Goal: Task Accomplishment & Management: Use online tool/utility

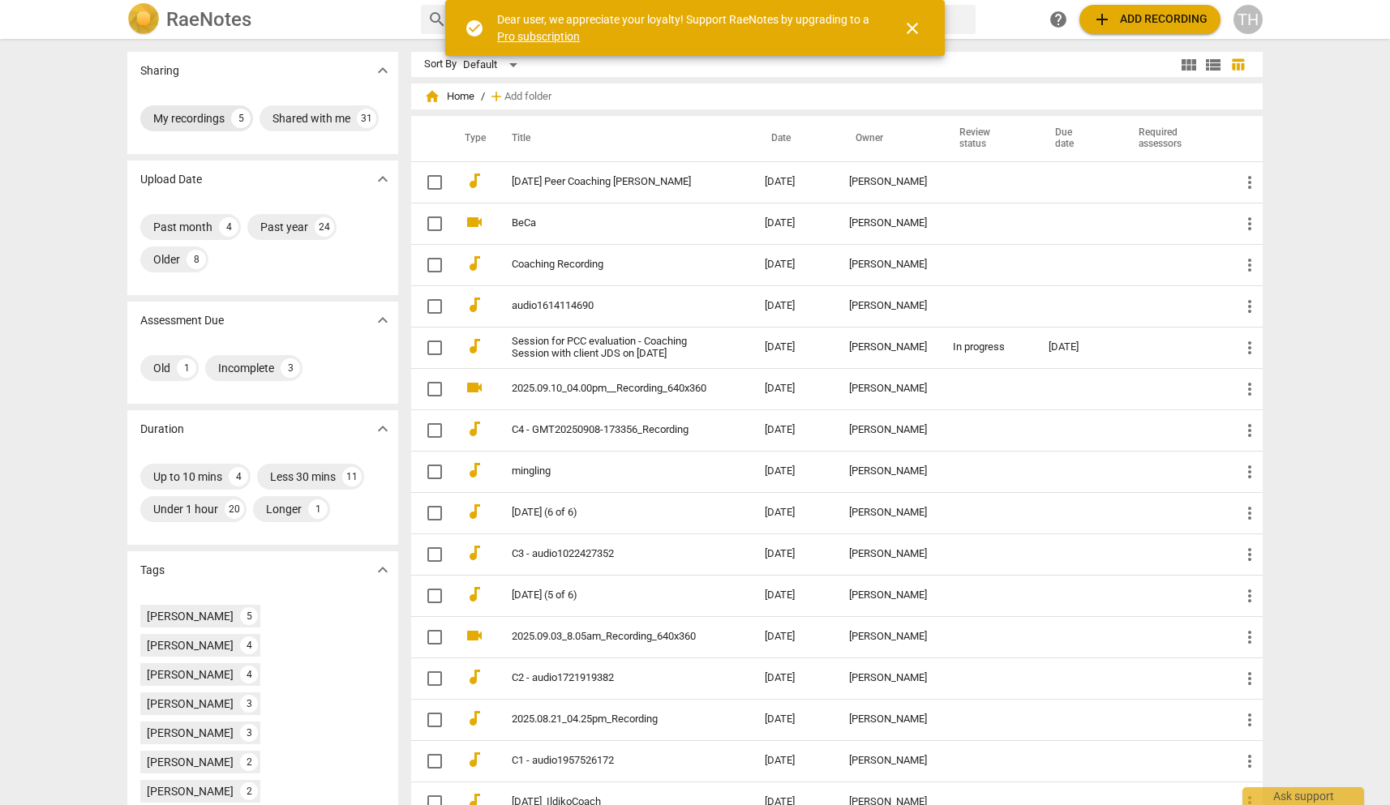
click at [191, 117] on div "My recordings" at bounding box center [188, 118] width 71 height 16
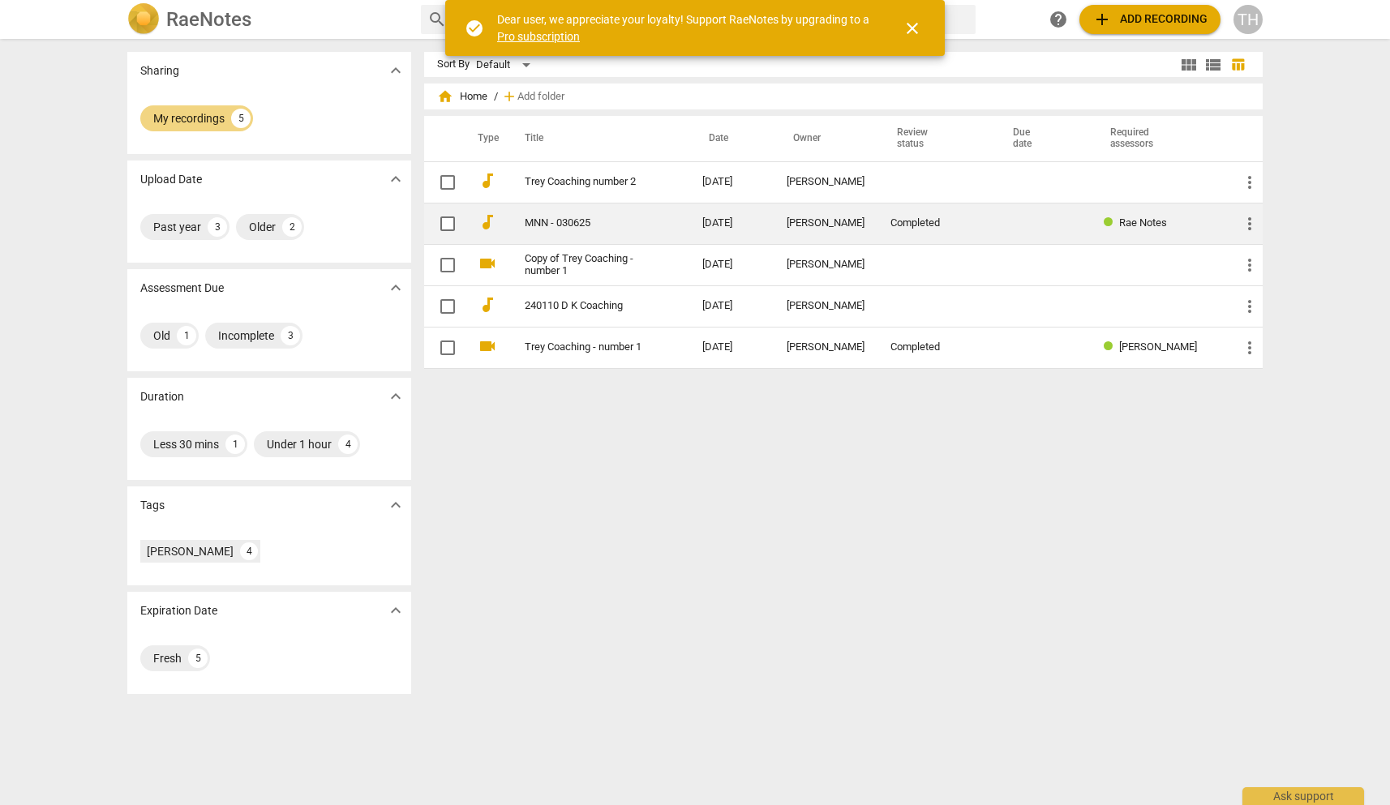
click at [569, 224] on link "MNN - 030625" at bounding box center [584, 223] width 119 height 12
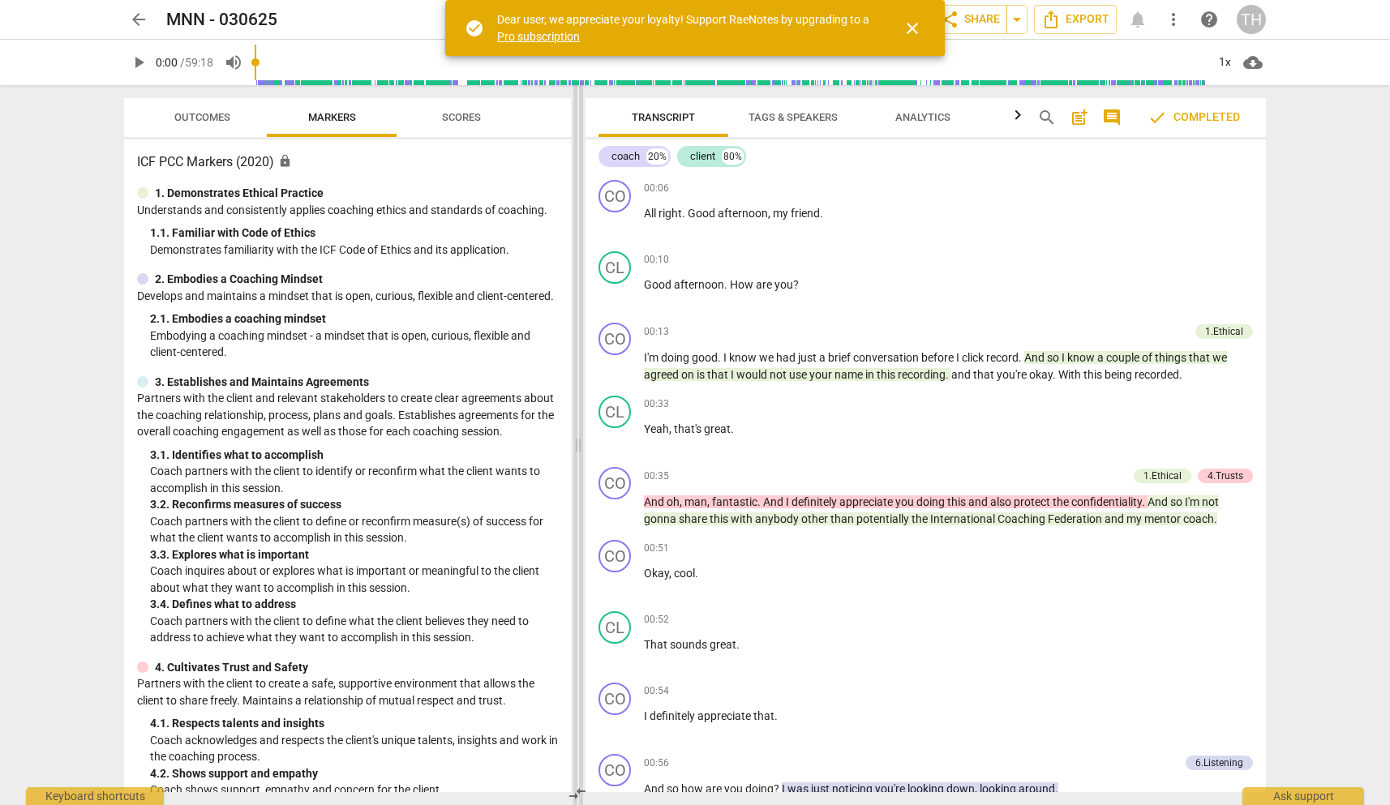
drag, startPoint x: 697, startPoint y: 212, endPoint x: 580, endPoint y: 185, distance: 120.0
click at [580, 185] on span at bounding box center [578, 445] width 10 height 720
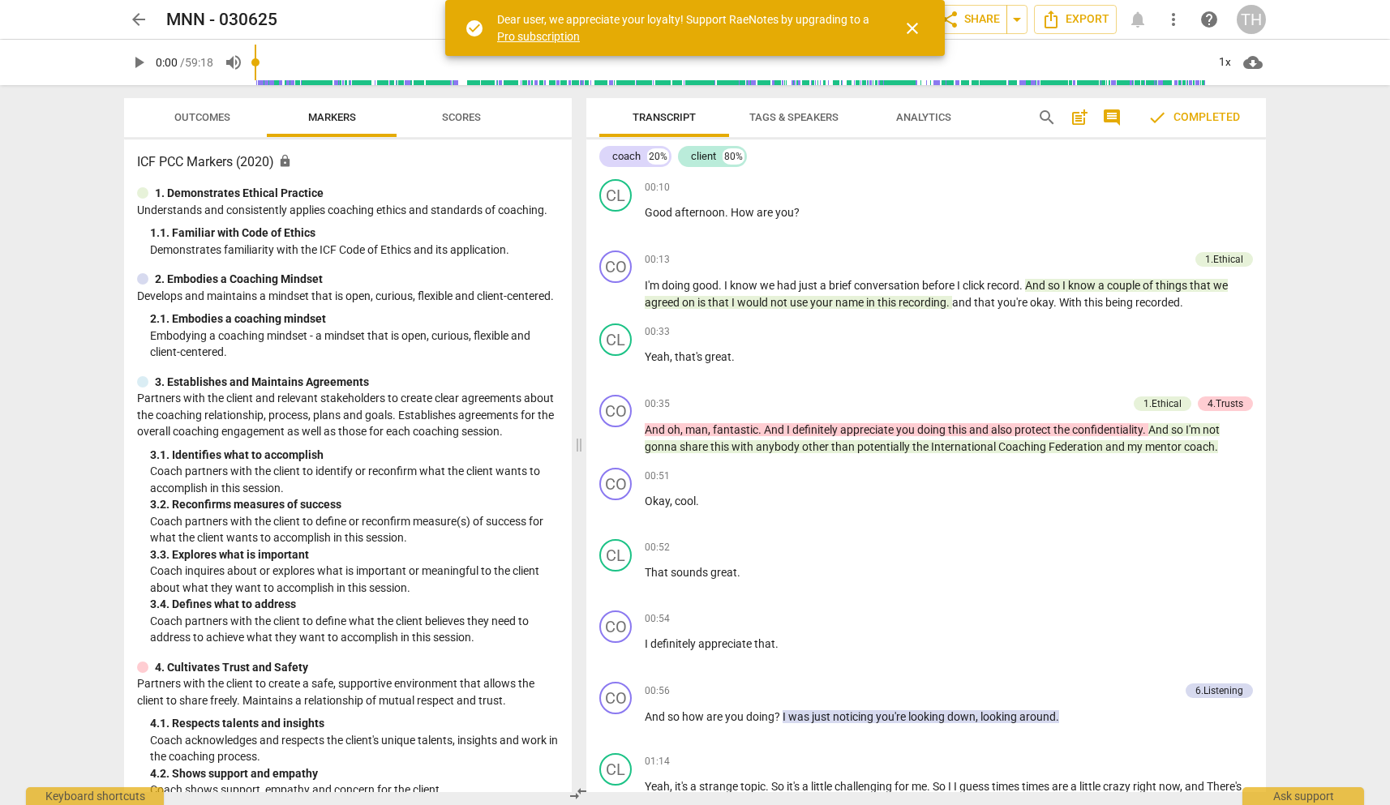
scroll to position [46, 0]
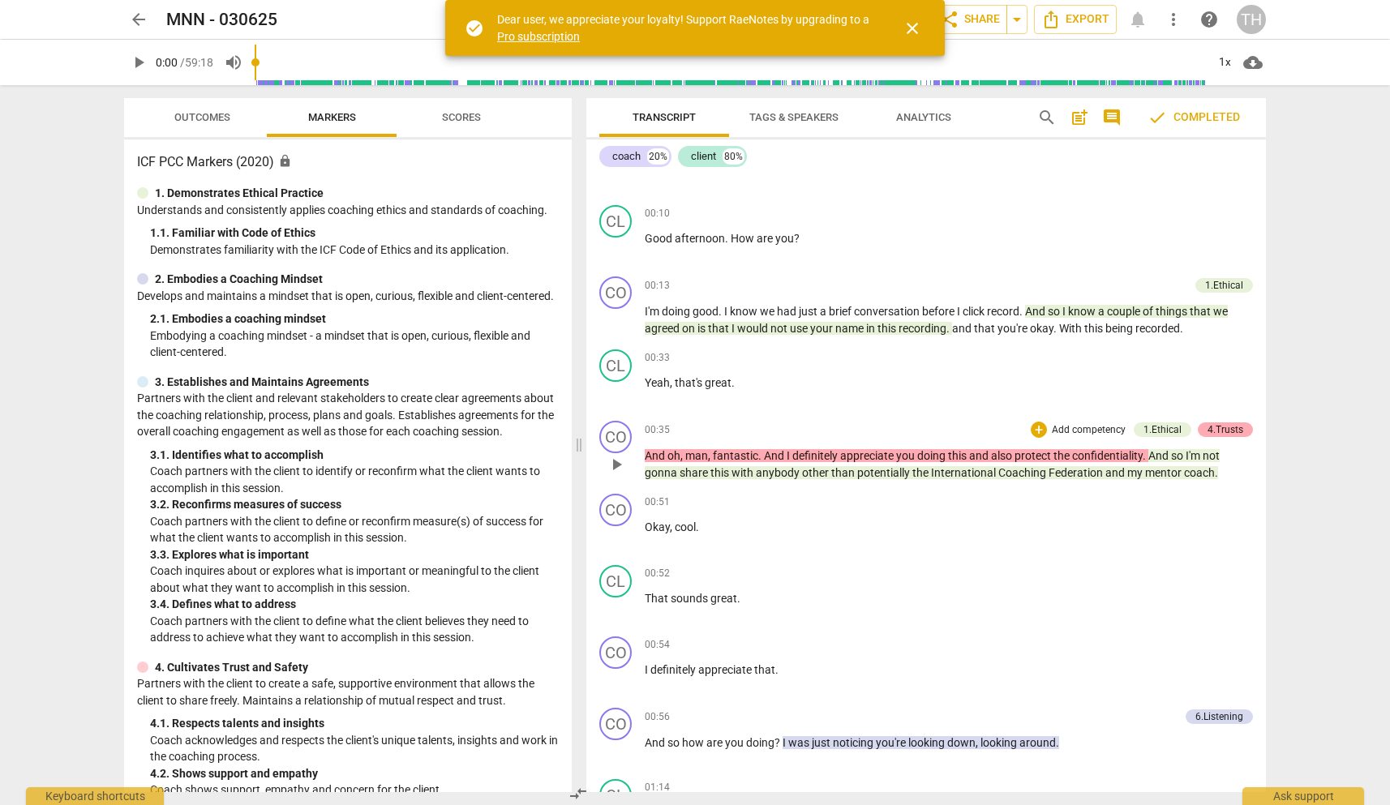
click at [1212, 426] on div "4.Trusts" at bounding box center [1225, 429] width 36 height 15
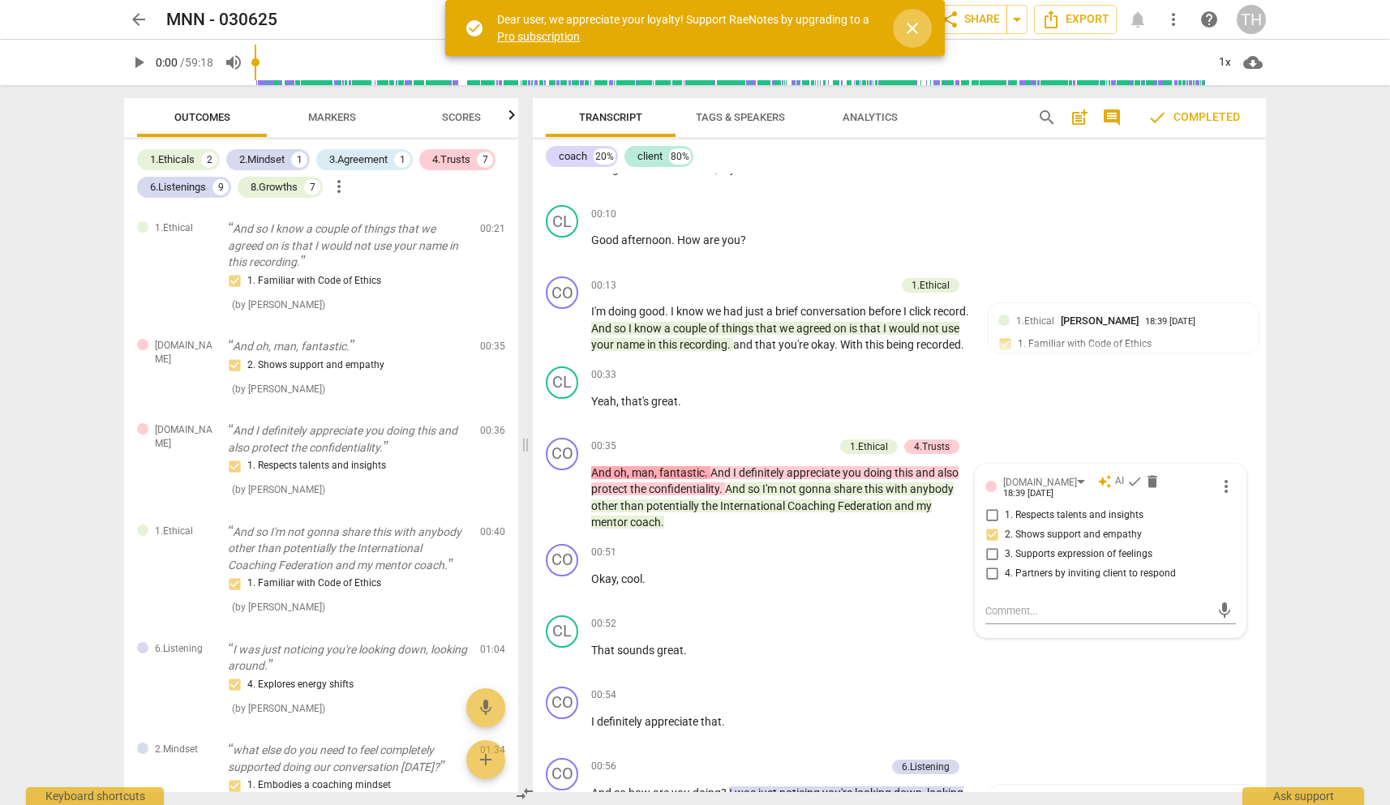
click at [917, 28] on span "close" at bounding box center [911, 28] width 19 height 19
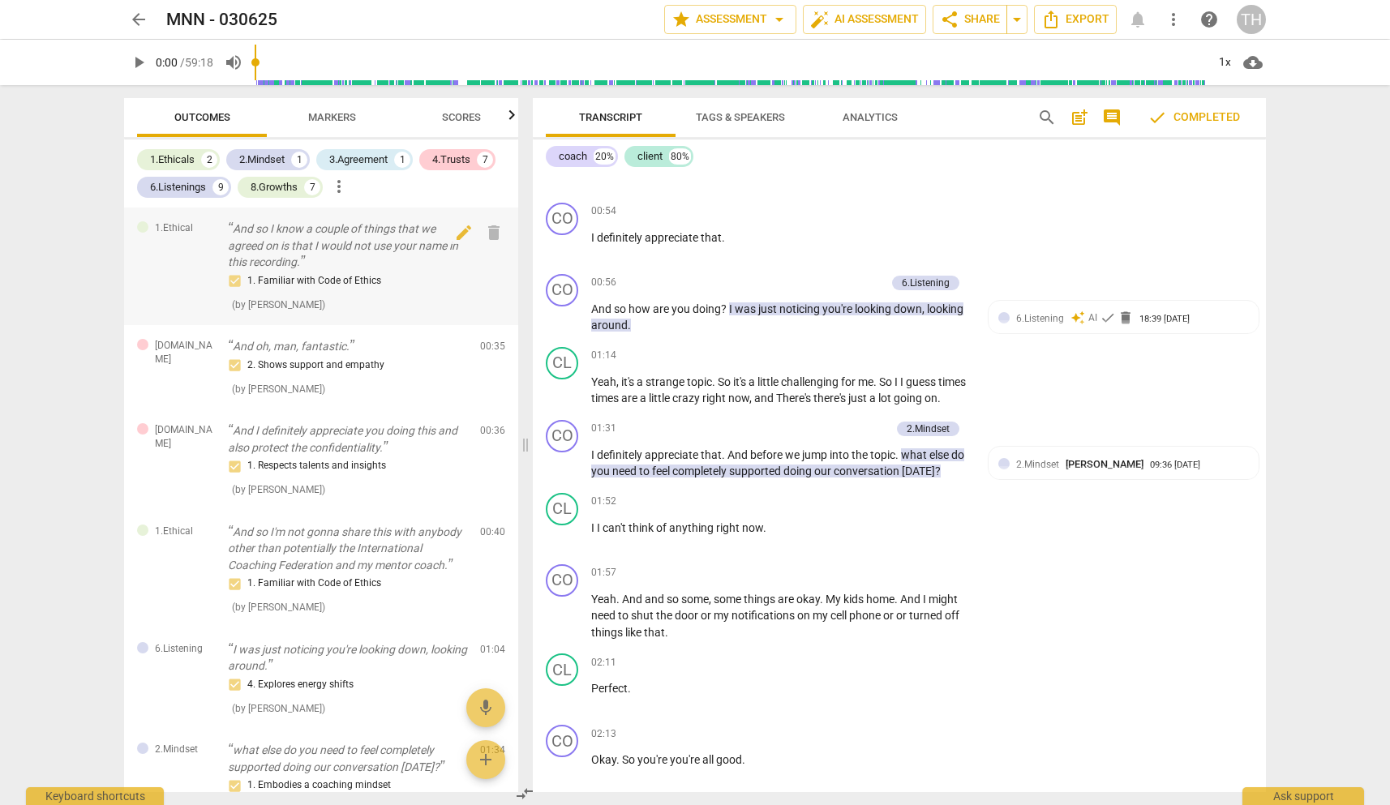
scroll to position [0, 0]
click at [323, 116] on span "Markers" at bounding box center [332, 117] width 48 height 12
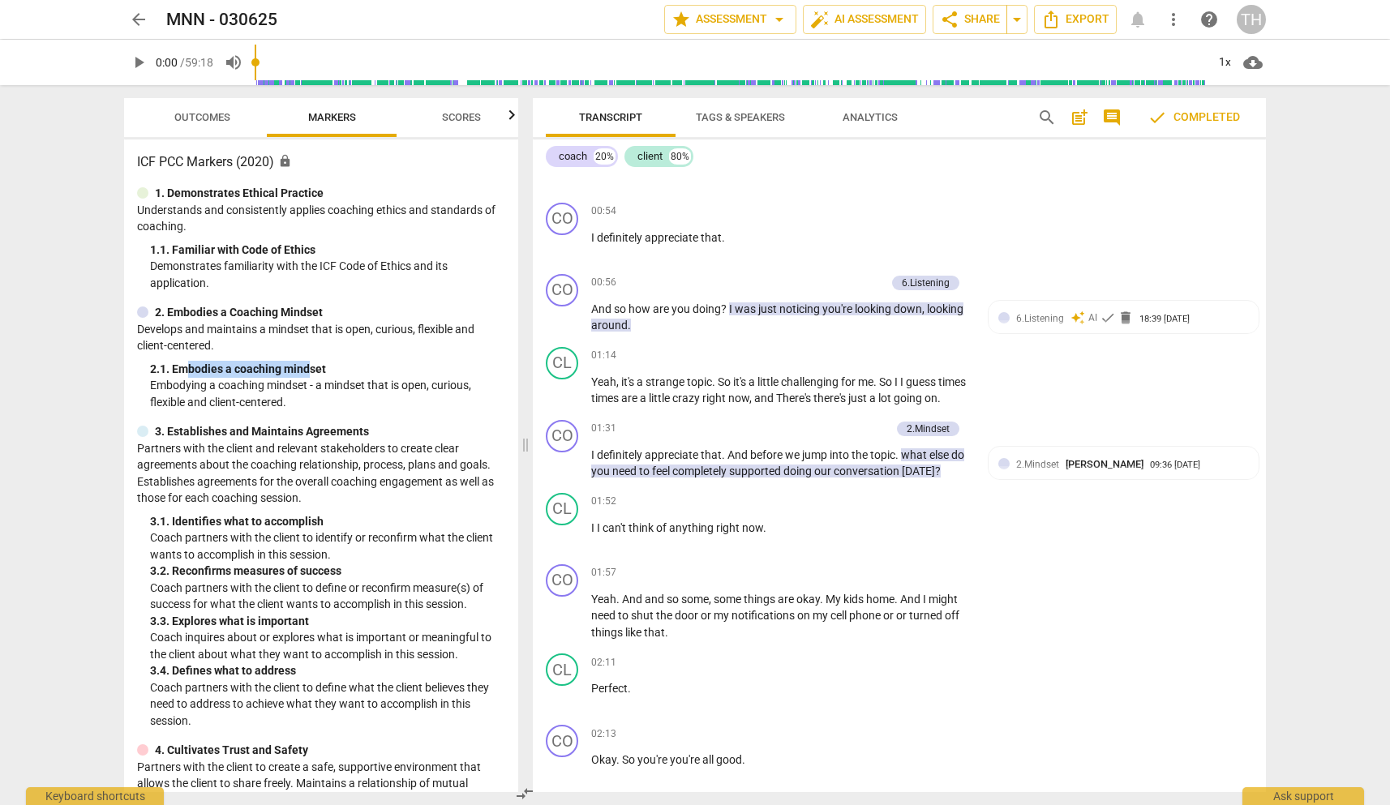
drag, startPoint x: 184, startPoint y: 364, endPoint x: 309, endPoint y: 368, distance: 124.9
click at [309, 368] on div "2. 1. Embodies a coaching mindset" at bounding box center [327, 369] width 355 height 17
click at [322, 371] on div "2. 1. Embodies a coaching mindset" at bounding box center [327, 369] width 355 height 17
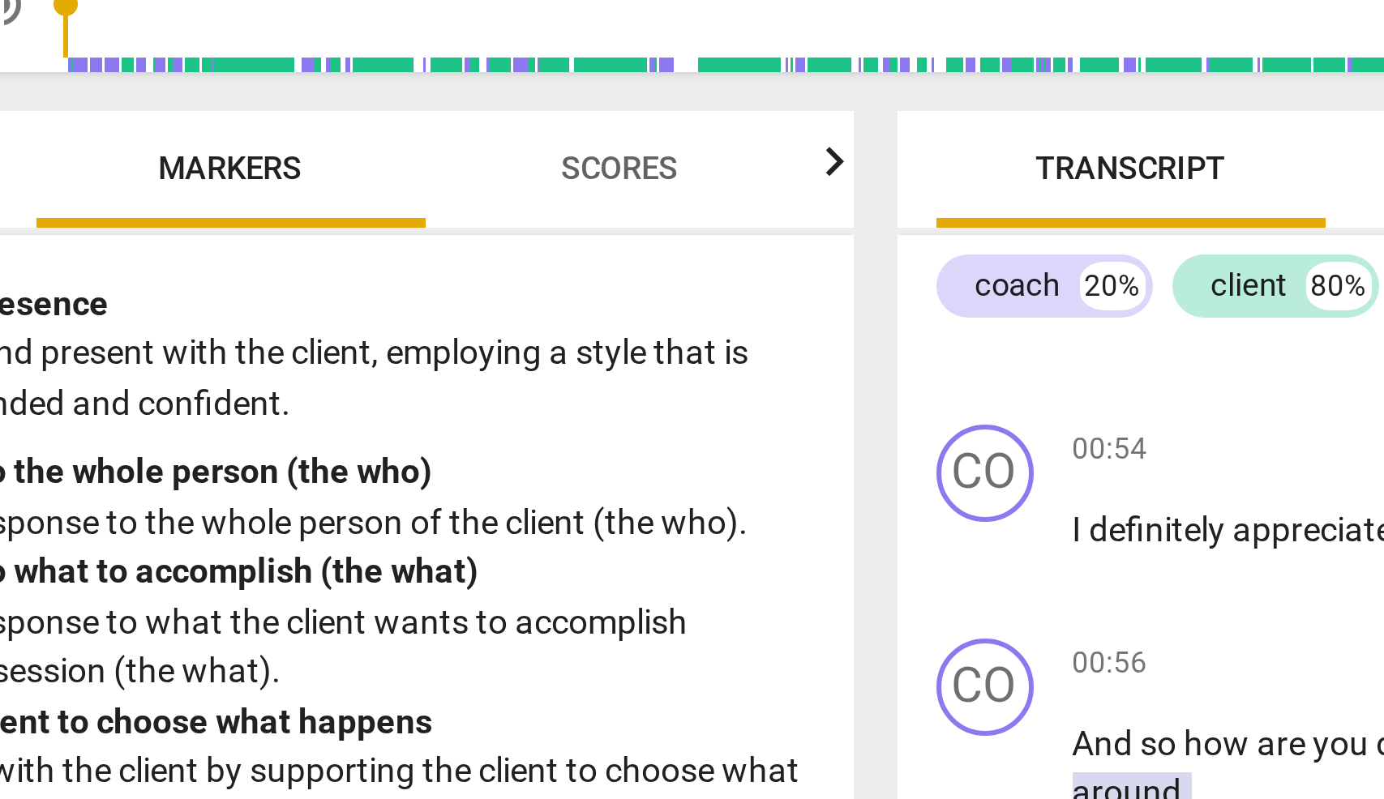
scroll to position [0, 21]
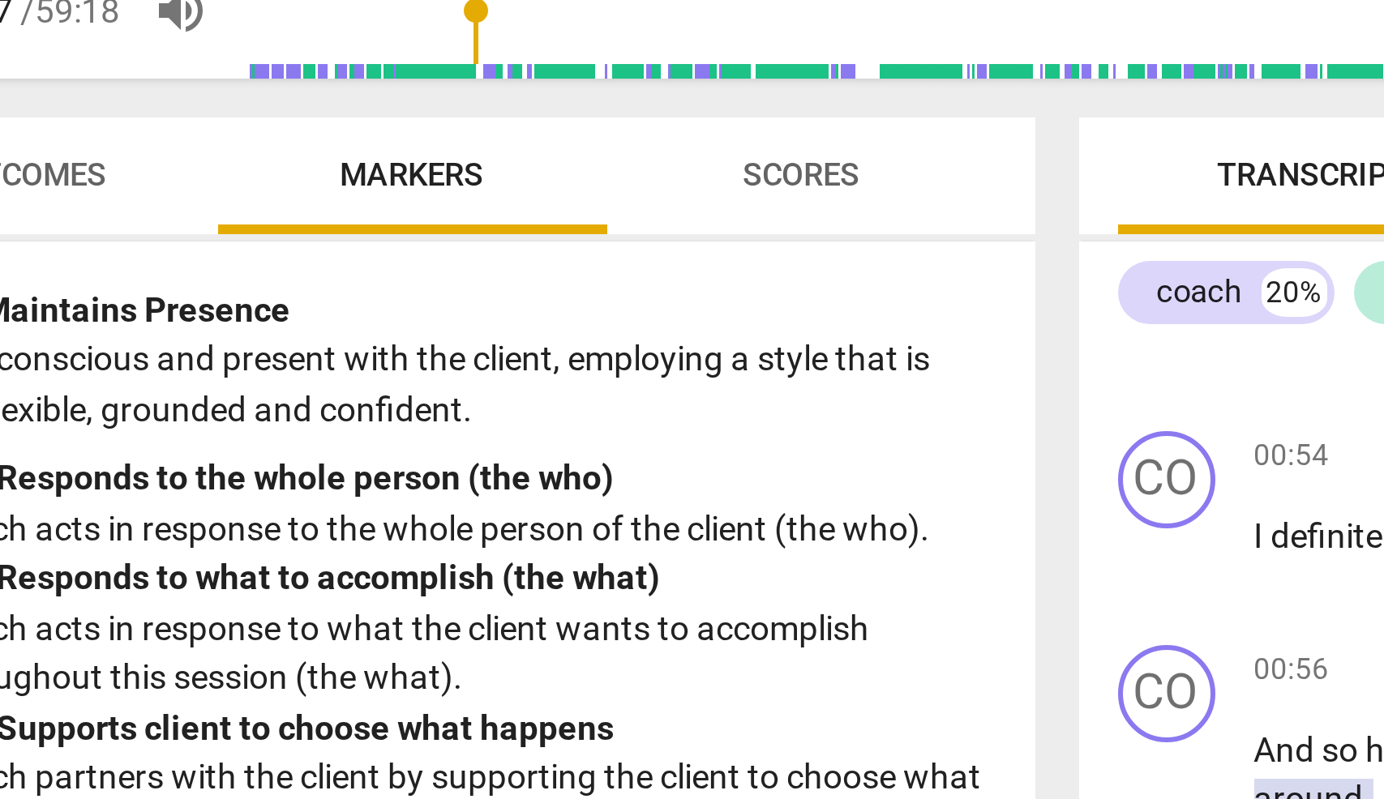
type input "287"
click at [161, 10] on div "arrow_back MNN - 030625 edit star Assessment arrow_drop_down auto_fix_high AI A…" at bounding box center [692, 399] width 1384 height 799
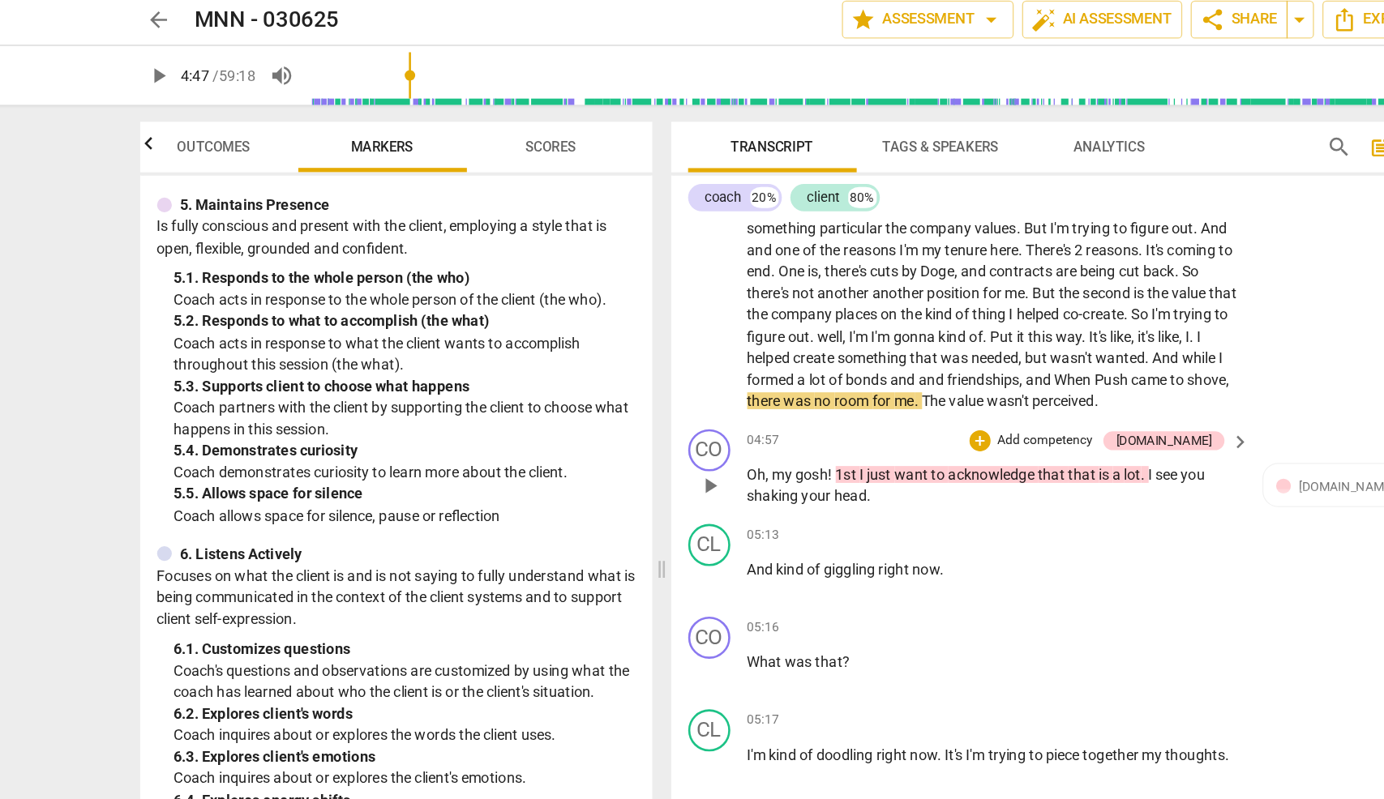
scroll to position [1654, 0]
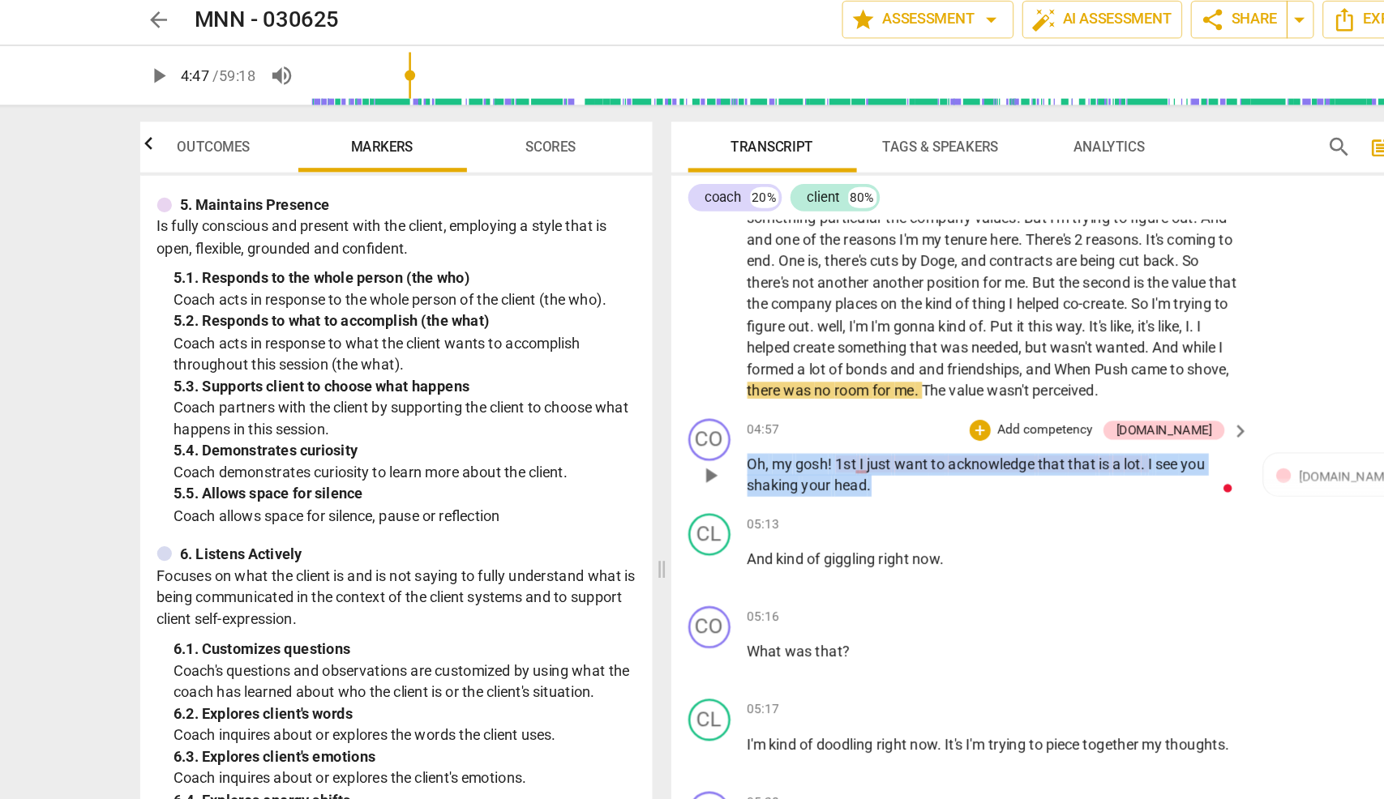
drag, startPoint x: 574, startPoint y: 374, endPoint x: 672, endPoint y: 397, distance: 100.9
click at [672, 387] on p "Oh , my gosh ! 1st I just want to acknowledge that that is a lot . I see you sh…" at bounding box center [778, 370] width 379 height 33
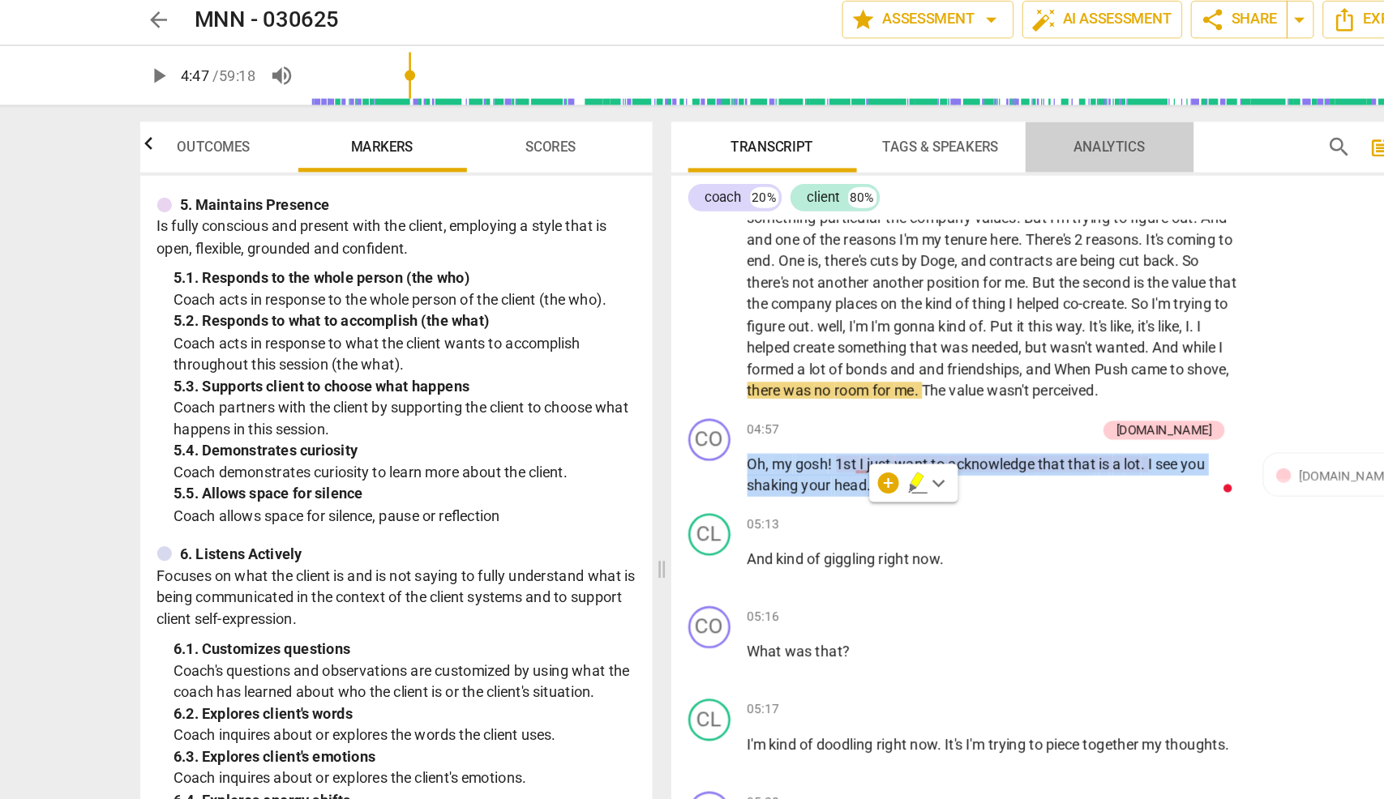
click at [864, 117] on span "Analytics" at bounding box center [867, 117] width 55 height 12
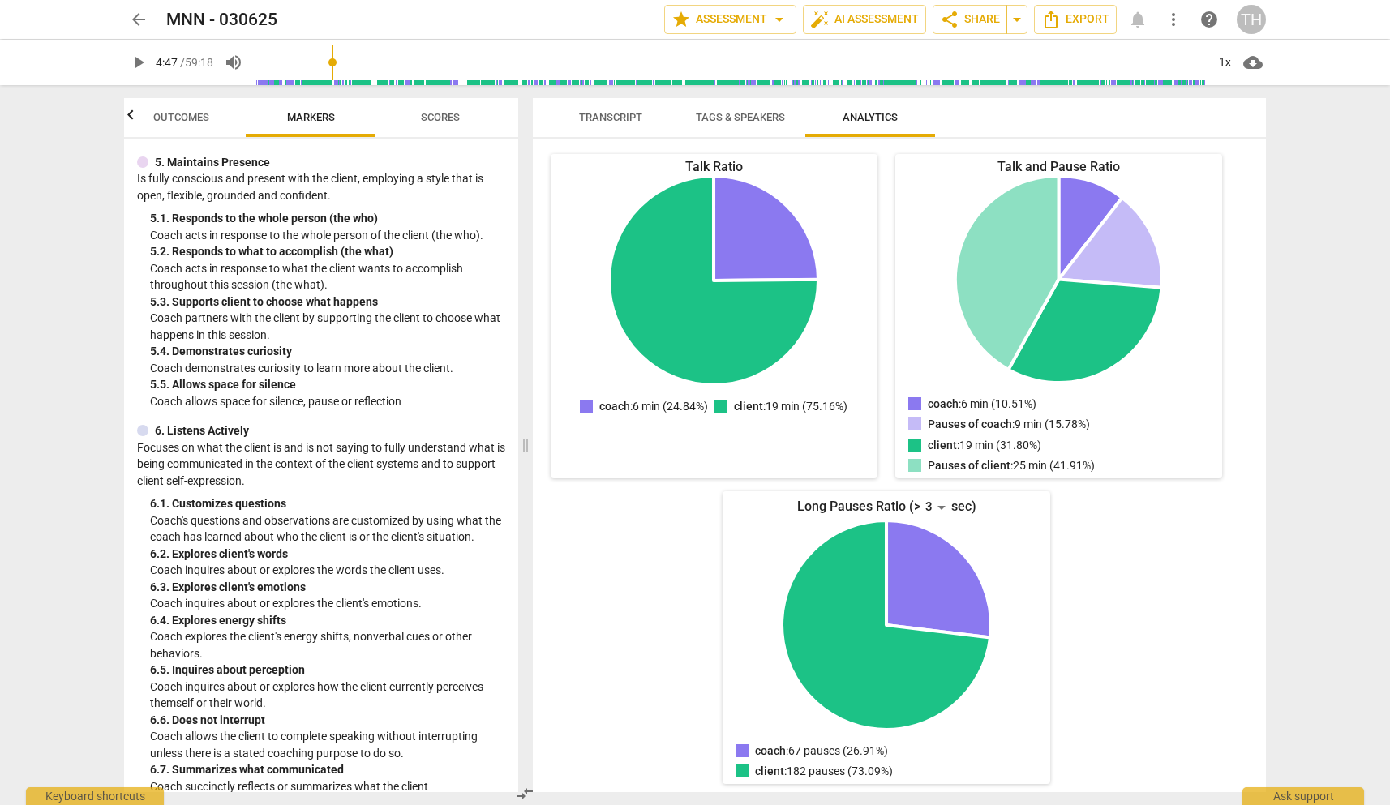
scroll to position [175, 0]
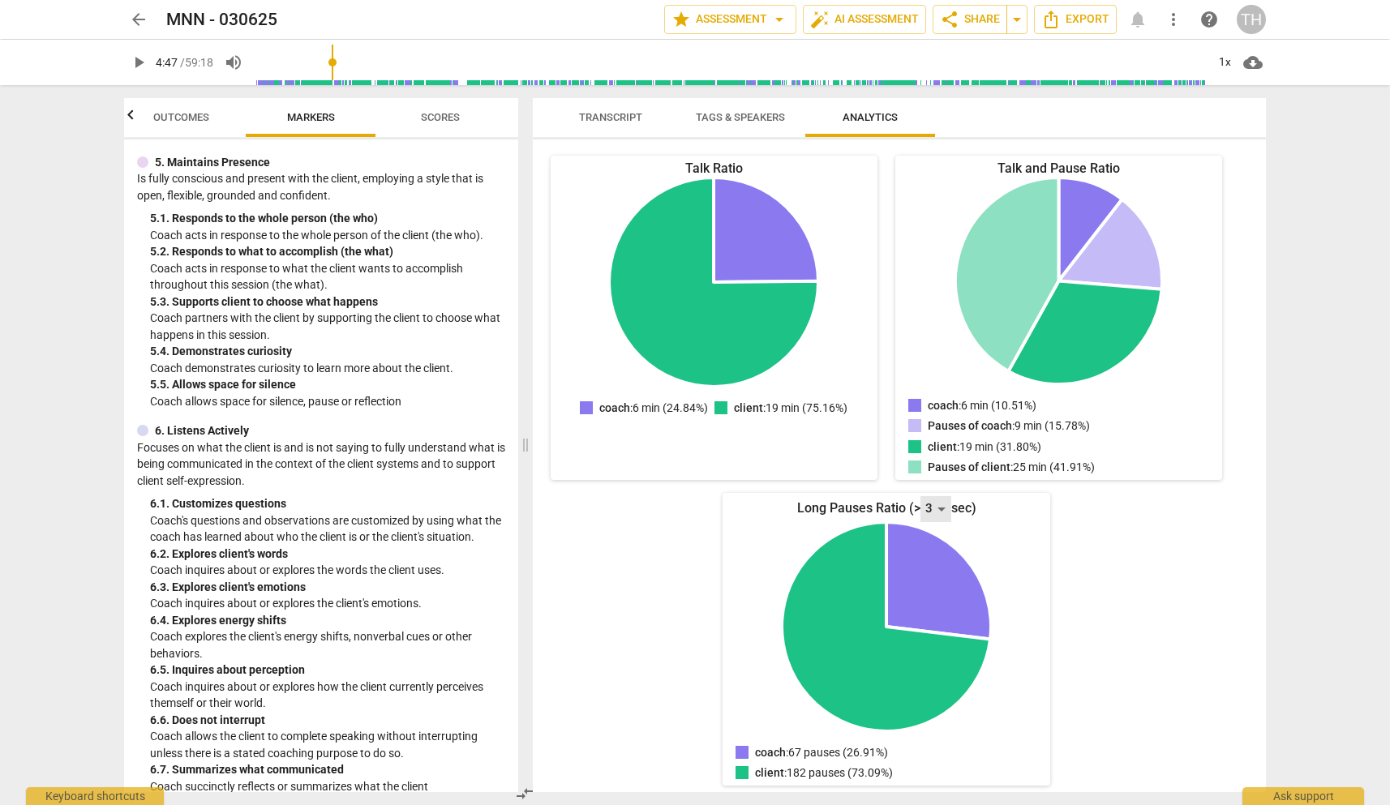
click at [934, 502] on div "3" at bounding box center [935, 509] width 31 height 26
click at [938, 726] on li "10" at bounding box center [936, 726] width 39 height 32
click at [649, 672] on div "Talk Ratio coach: 6 min (24.84%) client: 19 min (75.16%) coach : 6 min (24.84%)…" at bounding box center [886, 471] width 681 height 630
click at [920, 502] on div "10" at bounding box center [935, 509] width 31 height 26
click at [932, 347] on li "5" at bounding box center [936, 347] width 39 height 32
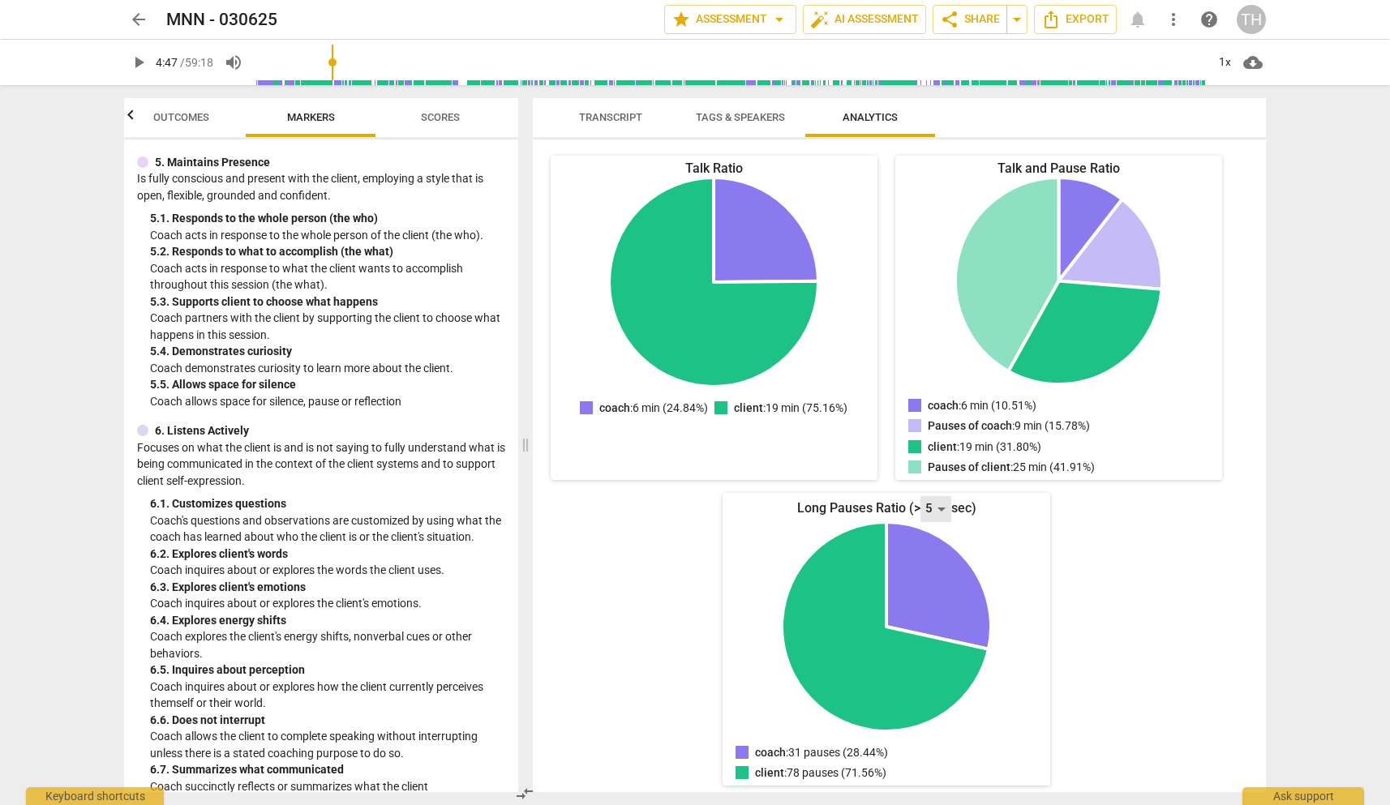
click at [932, 509] on div "5" at bounding box center [935, 509] width 31 height 26
click at [937, 439] on li "3" at bounding box center [936, 442] width 39 height 32
click at [925, 508] on div "3" at bounding box center [935, 509] width 31 height 26
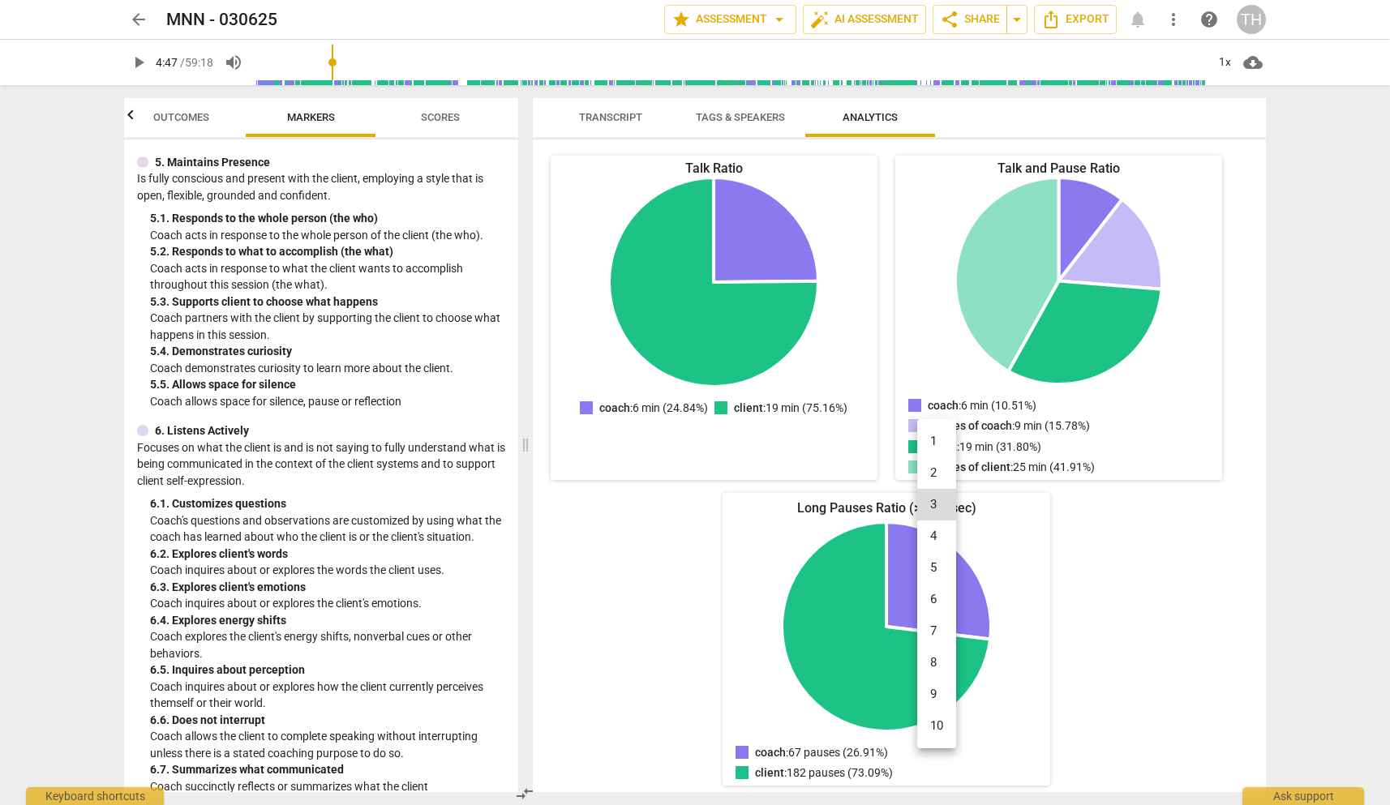
click at [938, 574] on li "5" at bounding box center [936, 568] width 39 height 32
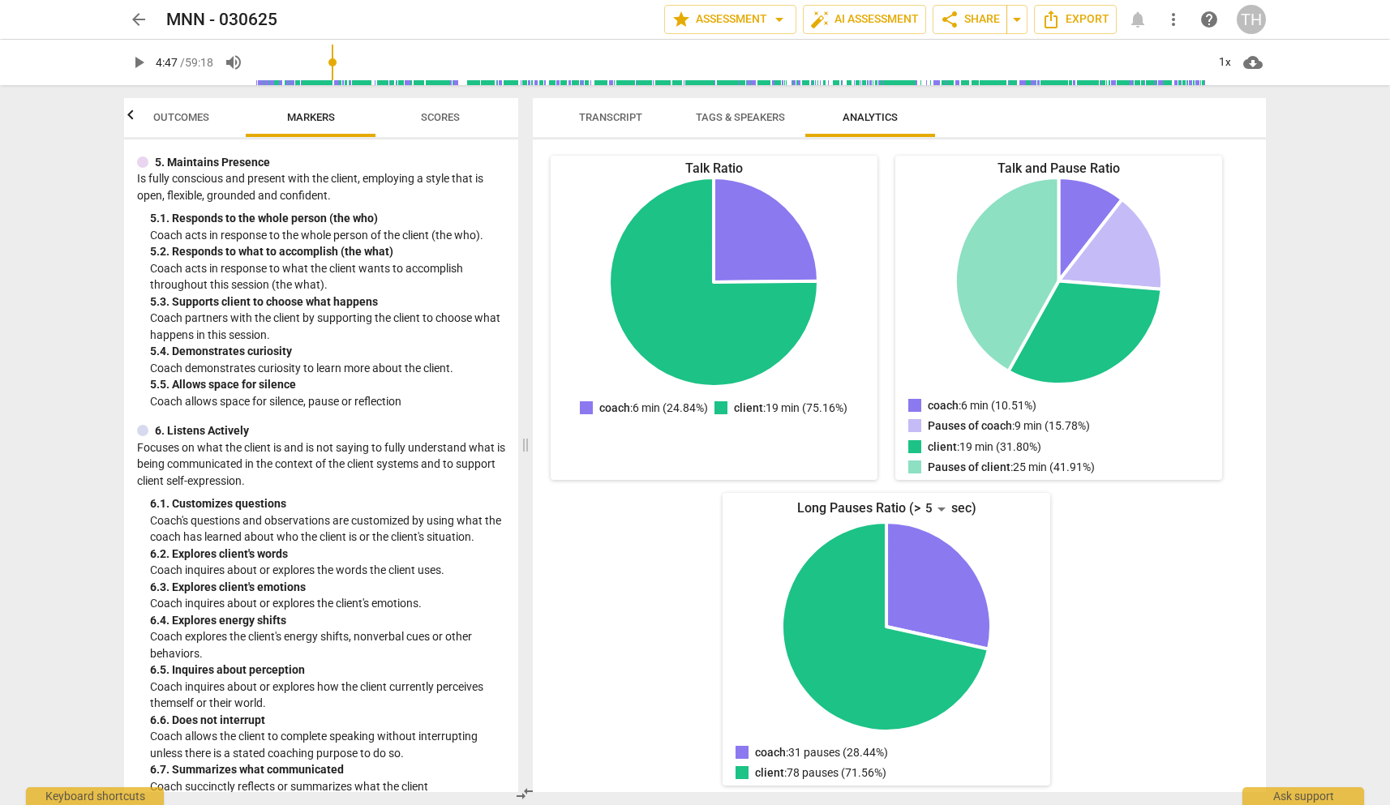
click at [613, 108] on span "Transcript" at bounding box center [610, 118] width 102 height 22
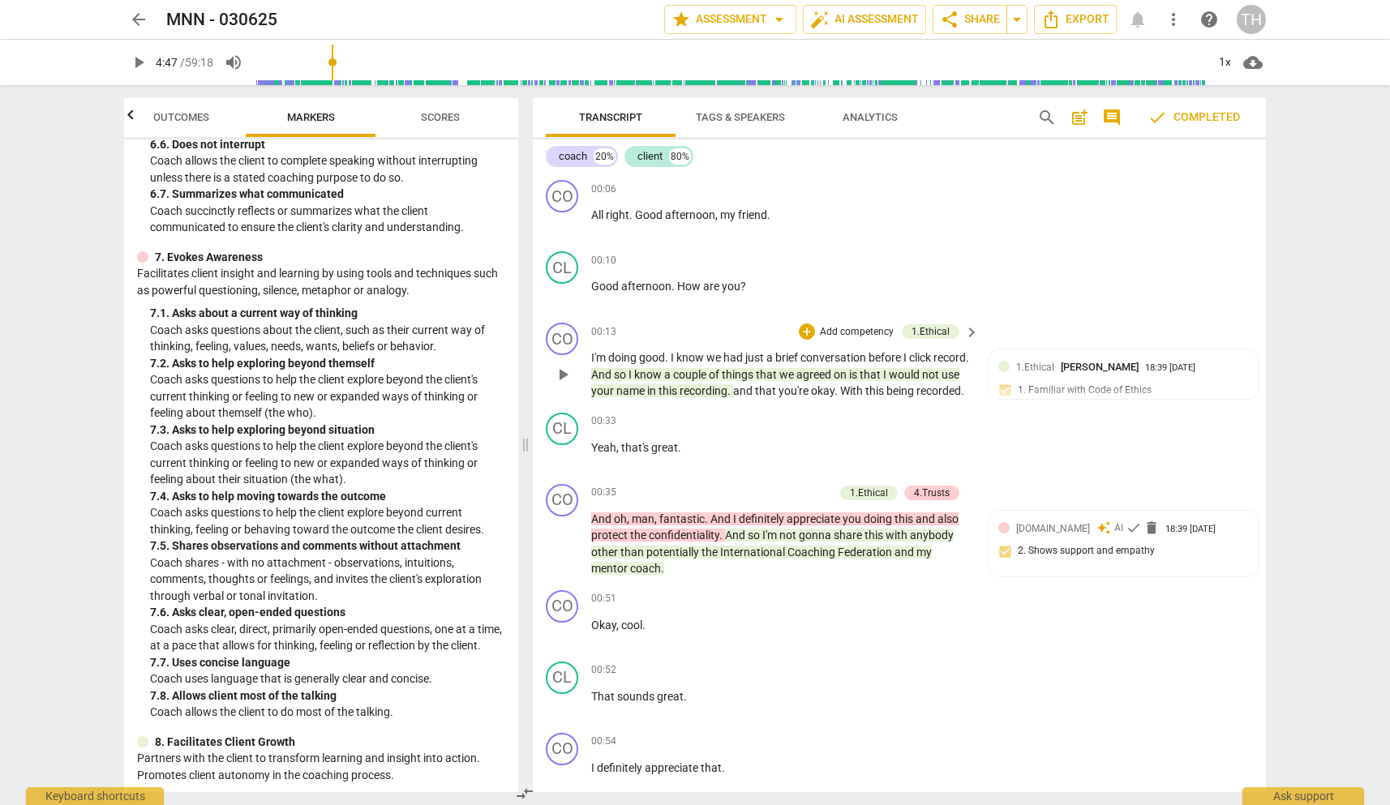
scroll to position [0, 0]
click at [769, 208] on p "All right . Good afternoon , my friend ." at bounding box center [780, 215] width 379 height 17
drag, startPoint x: 778, startPoint y: 212, endPoint x: 518, endPoint y: 192, distance: 260.2
click at [518, 192] on div "Outcomes Markers Scores ICF PCC Markers (2020) lock 1. Demonstrates Ethical Pra…" at bounding box center [695, 445] width 1168 height 720
click at [788, 192] on div "+" at bounding box center [785, 194] width 16 height 16
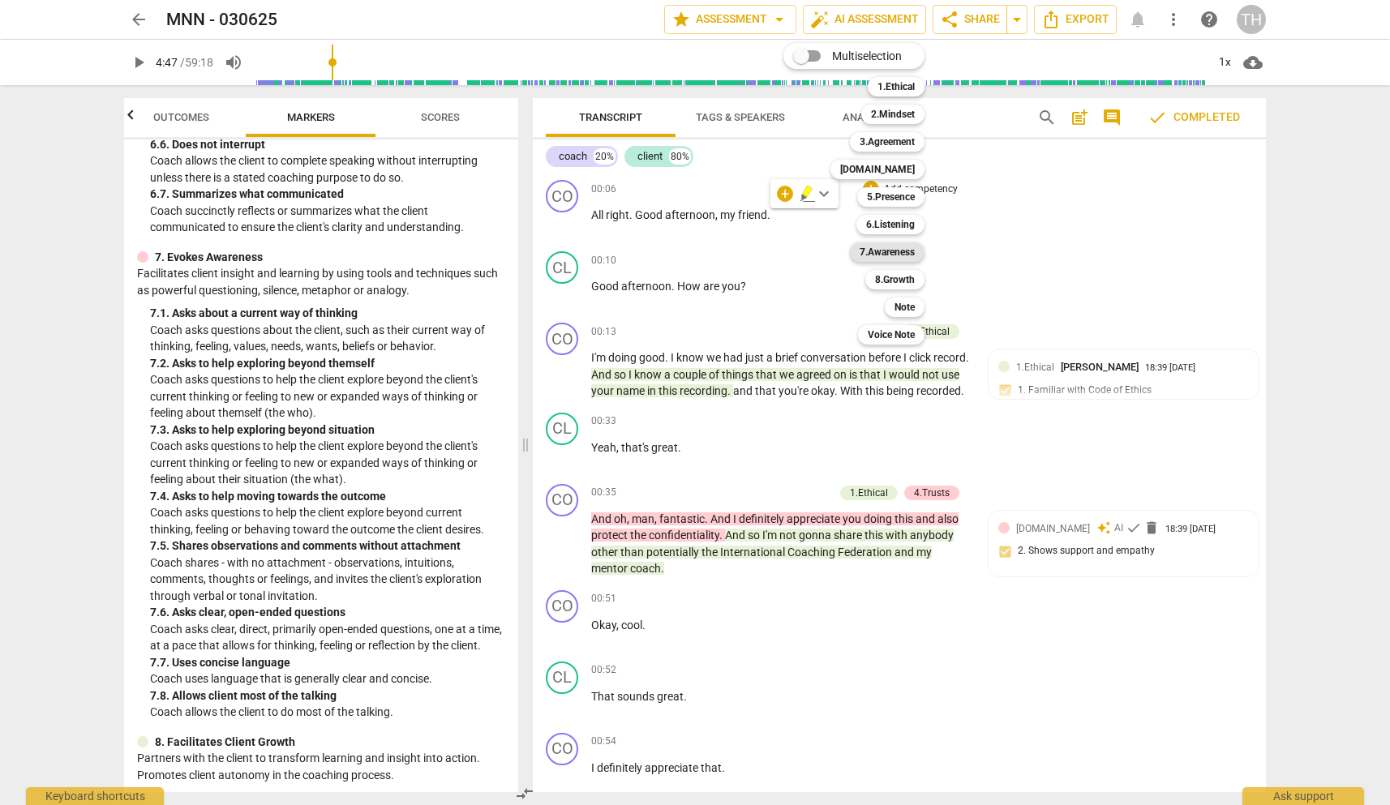
click at [898, 253] on b "7.Awareness" at bounding box center [887, 251] width 55 height 19
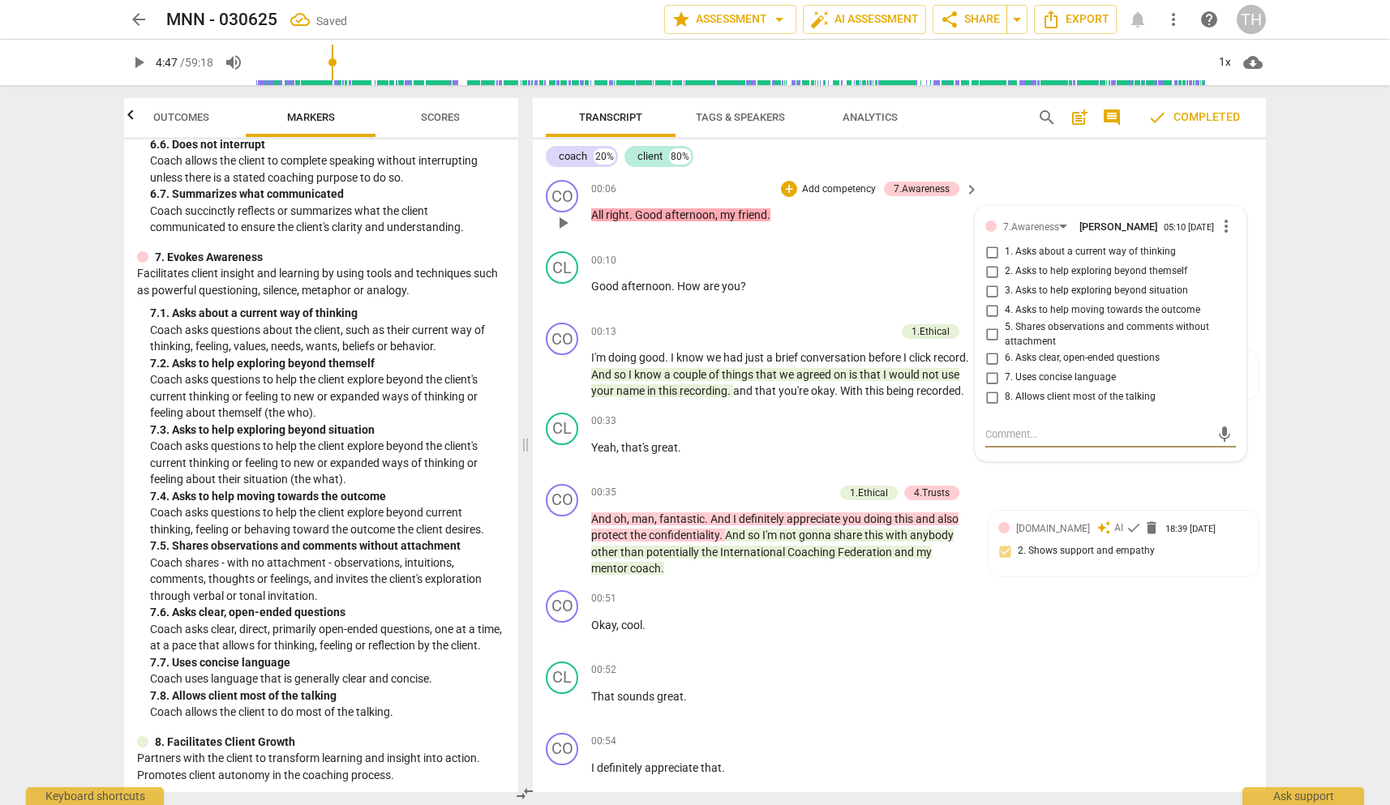
click at [992, 401] on input "8. Allows client most of the talking" at bounding box center [992, 397] width 26 height 19
checkbox input "true"
click at [1007, 441] on textarea at bounding box center [1097, 434] width 225 height 15
type textarea "c"
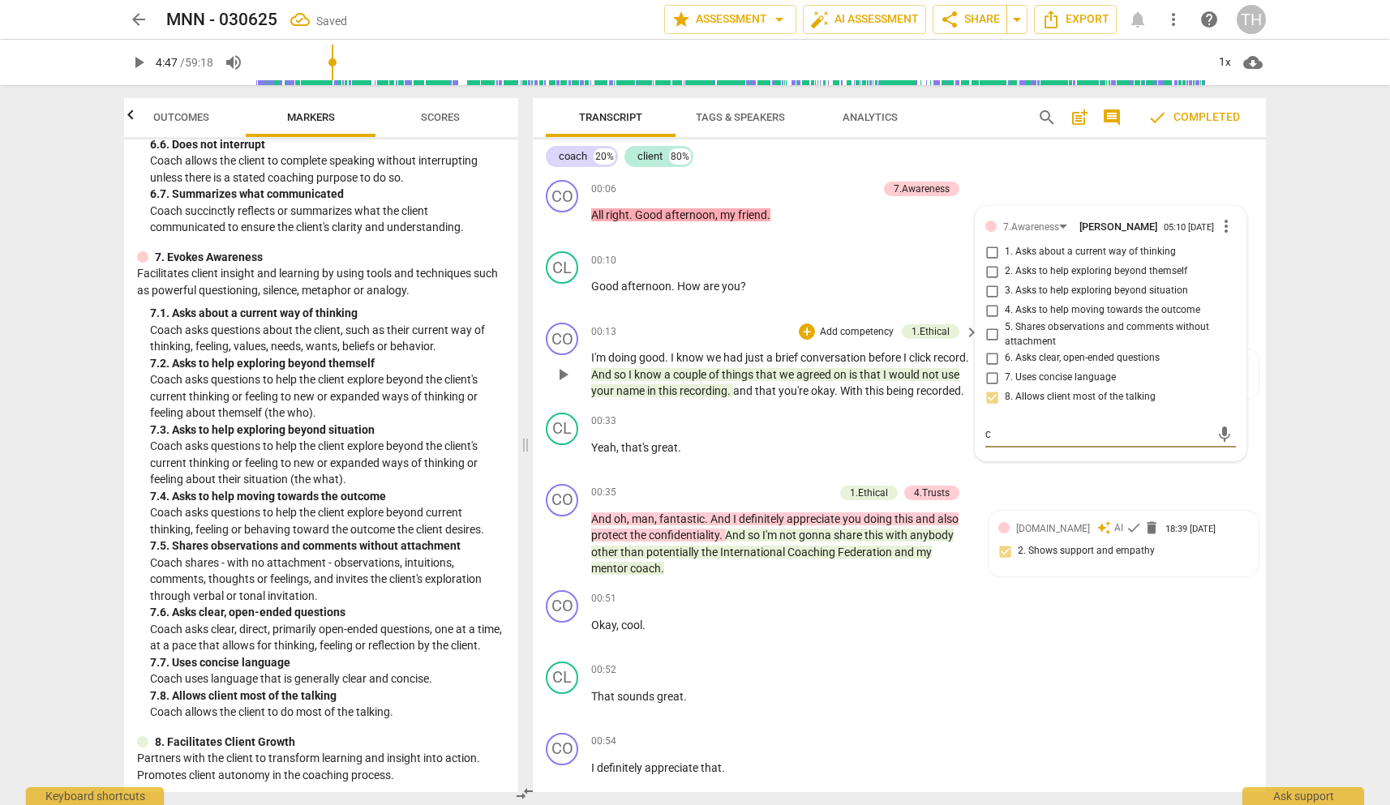
type textarea "cl"
type textarea "cli"
type textarea "clia"
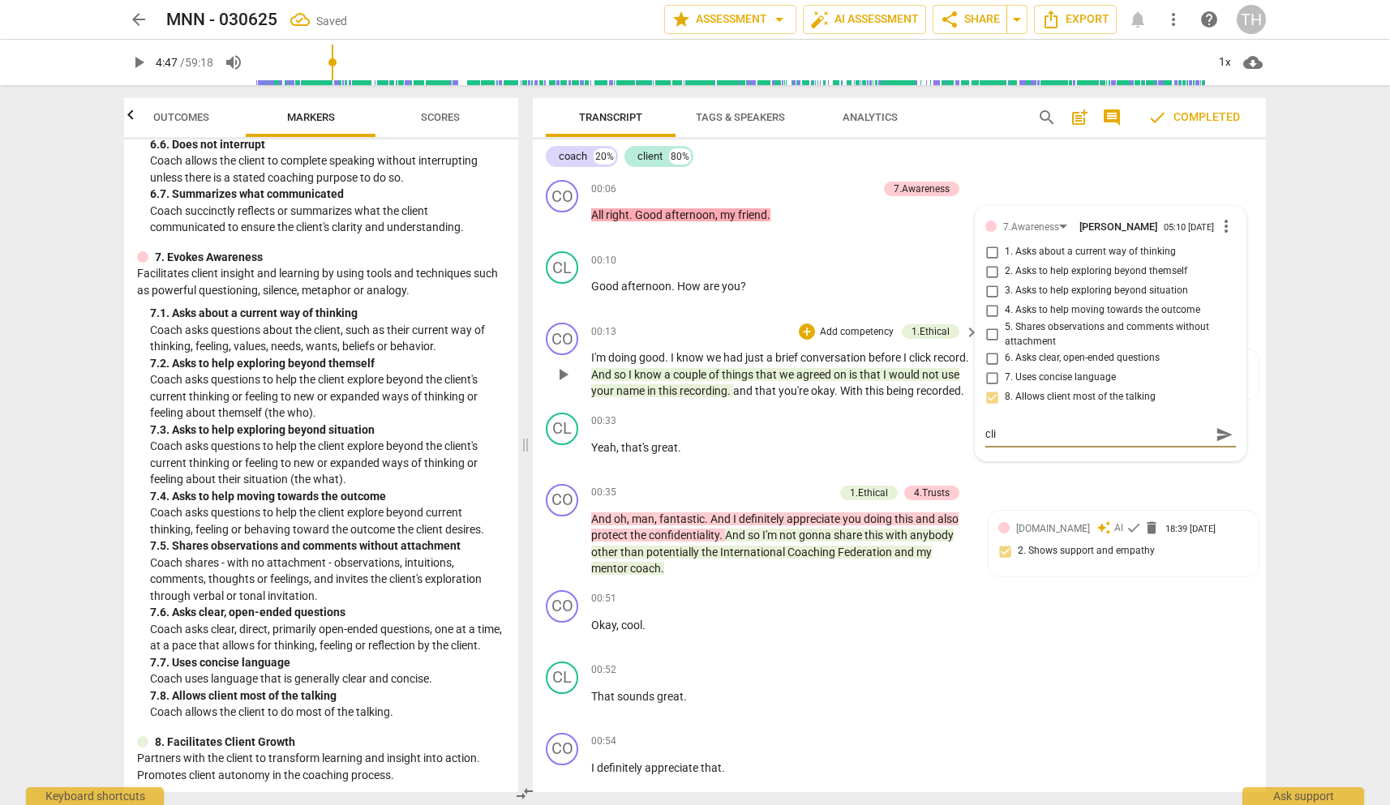
type textarea "clia"
type textarea "cliac"
type textarea "cliach"
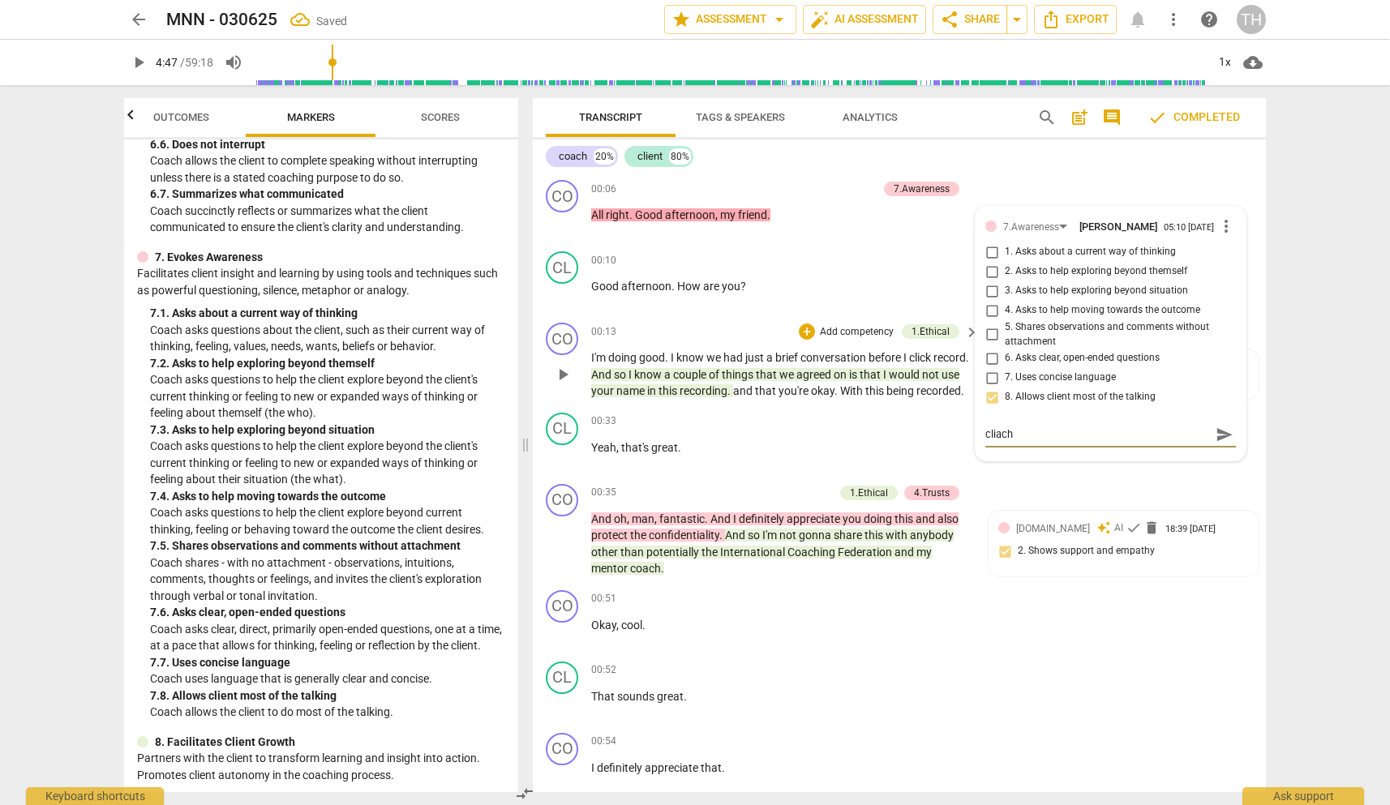
type textarea "cliac"
type textarea "clia"
type textarea "cli"
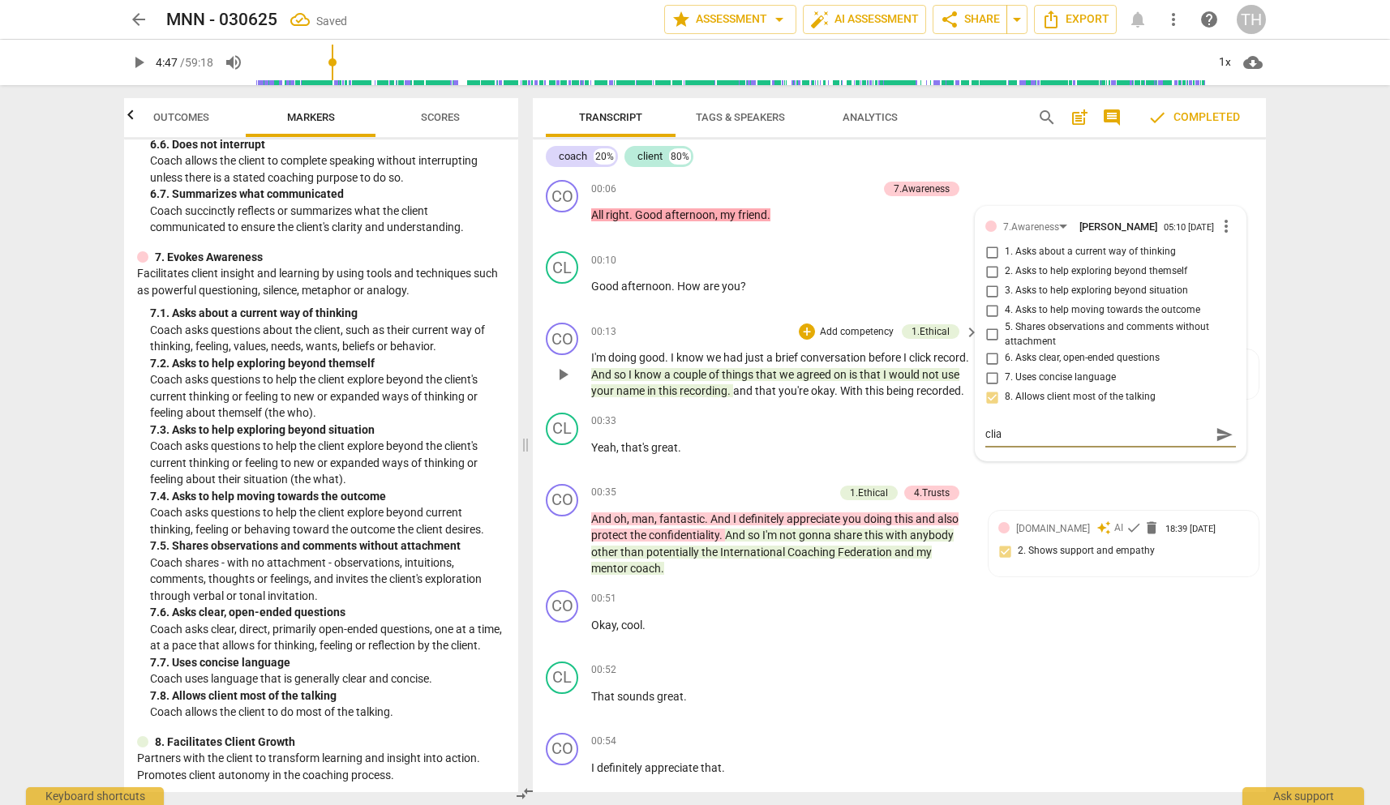
type textarea "cli"
type textarea "cl"
type textarea "c"
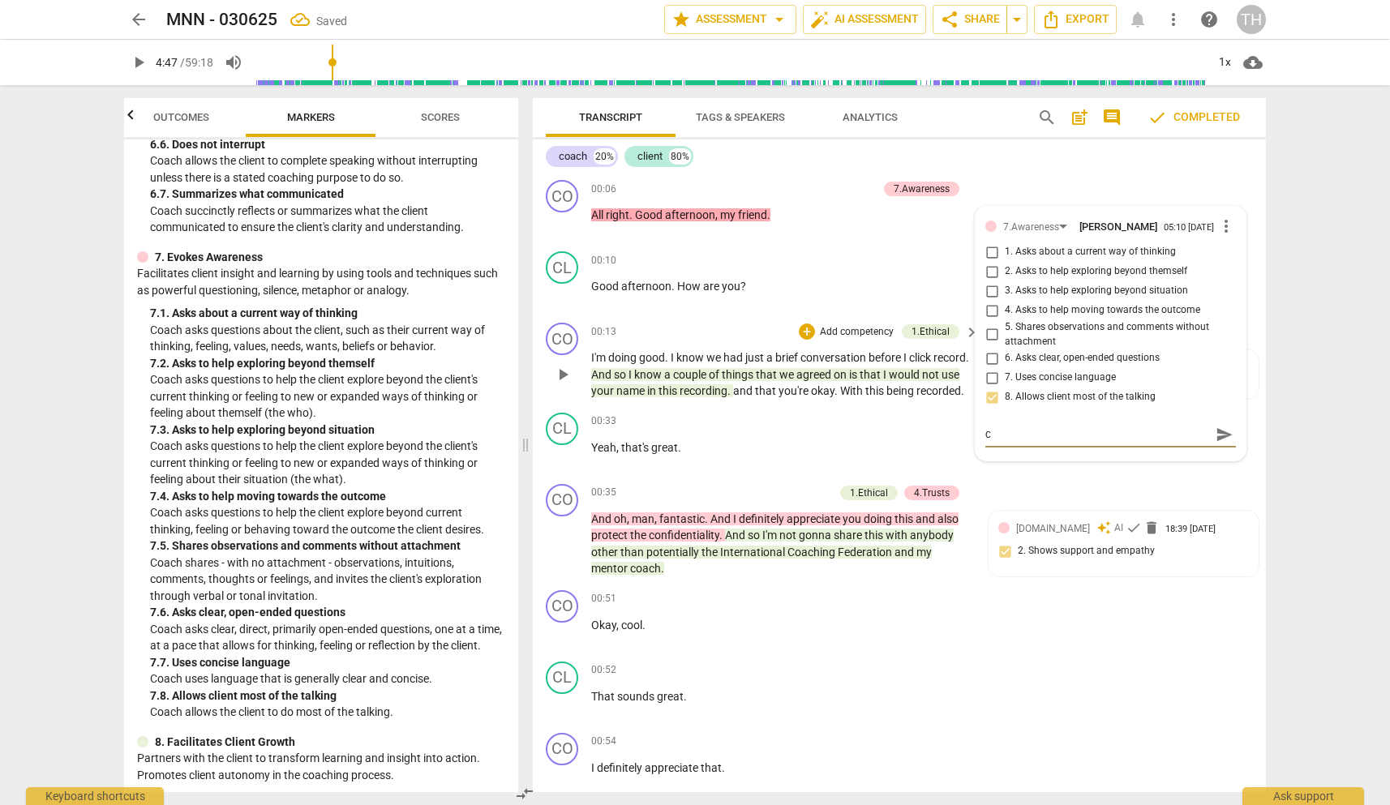
type textarea "co"
type textarea "coa"
type textarea "coac"
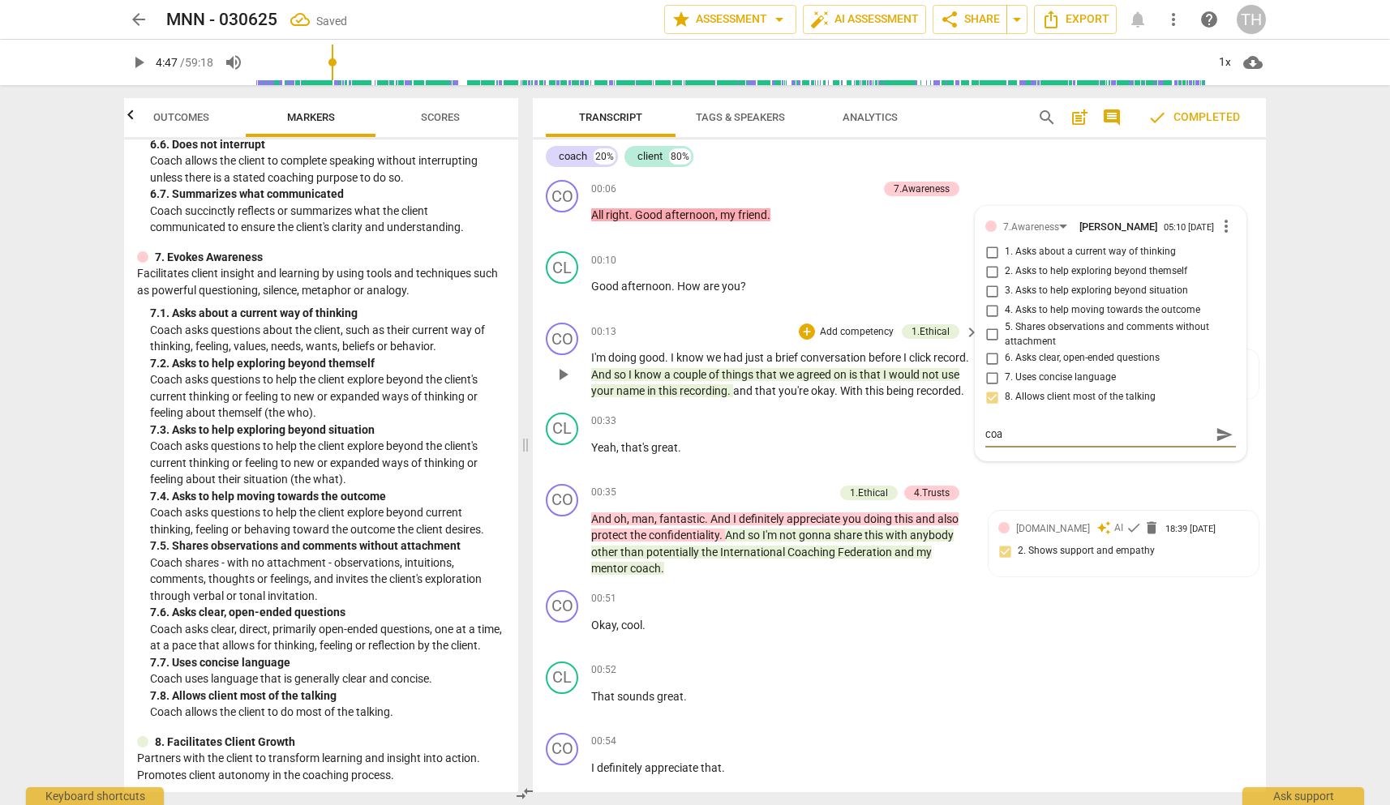
type textarea "coac"
type textarea "coach"
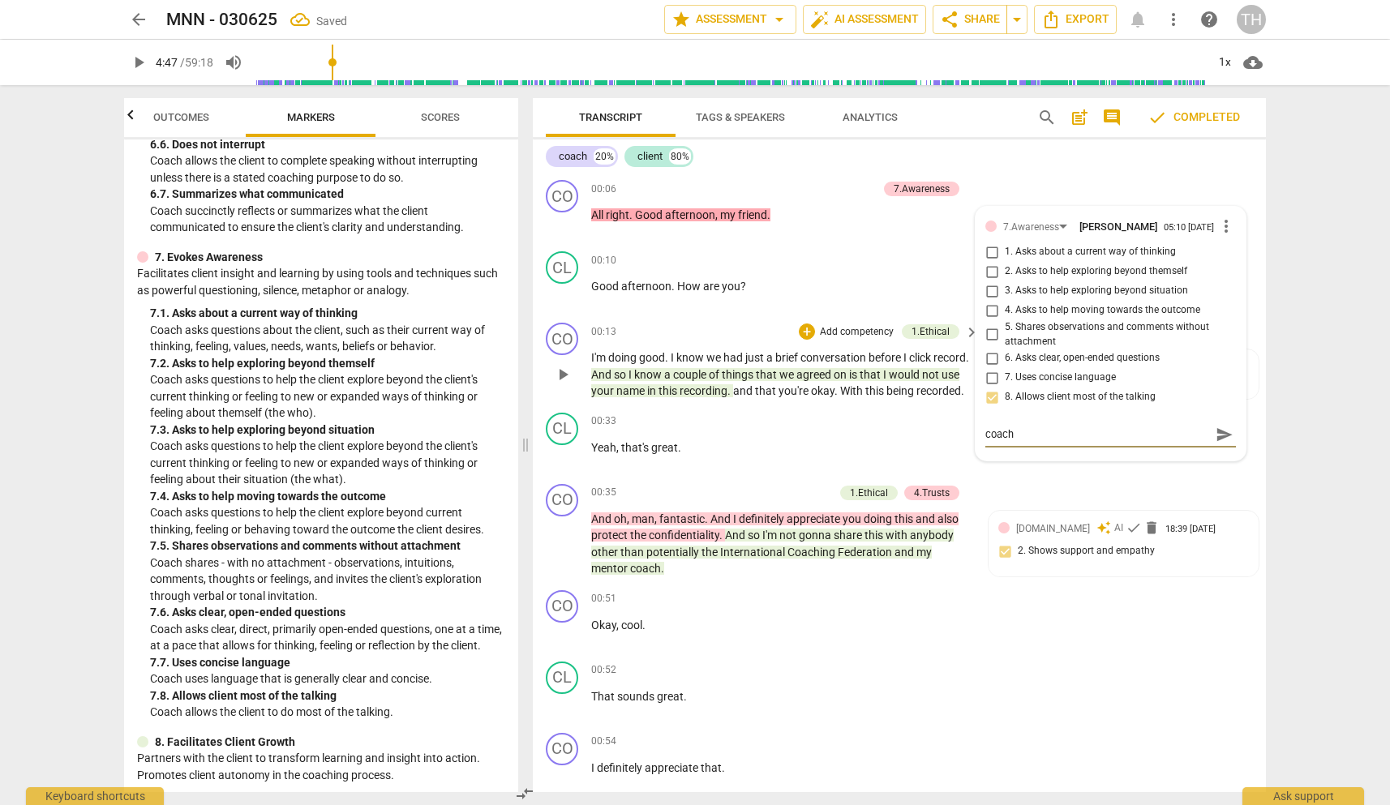
type textarea "coach 2"
type textarea "coach 20"
type textarea "coach 20%"
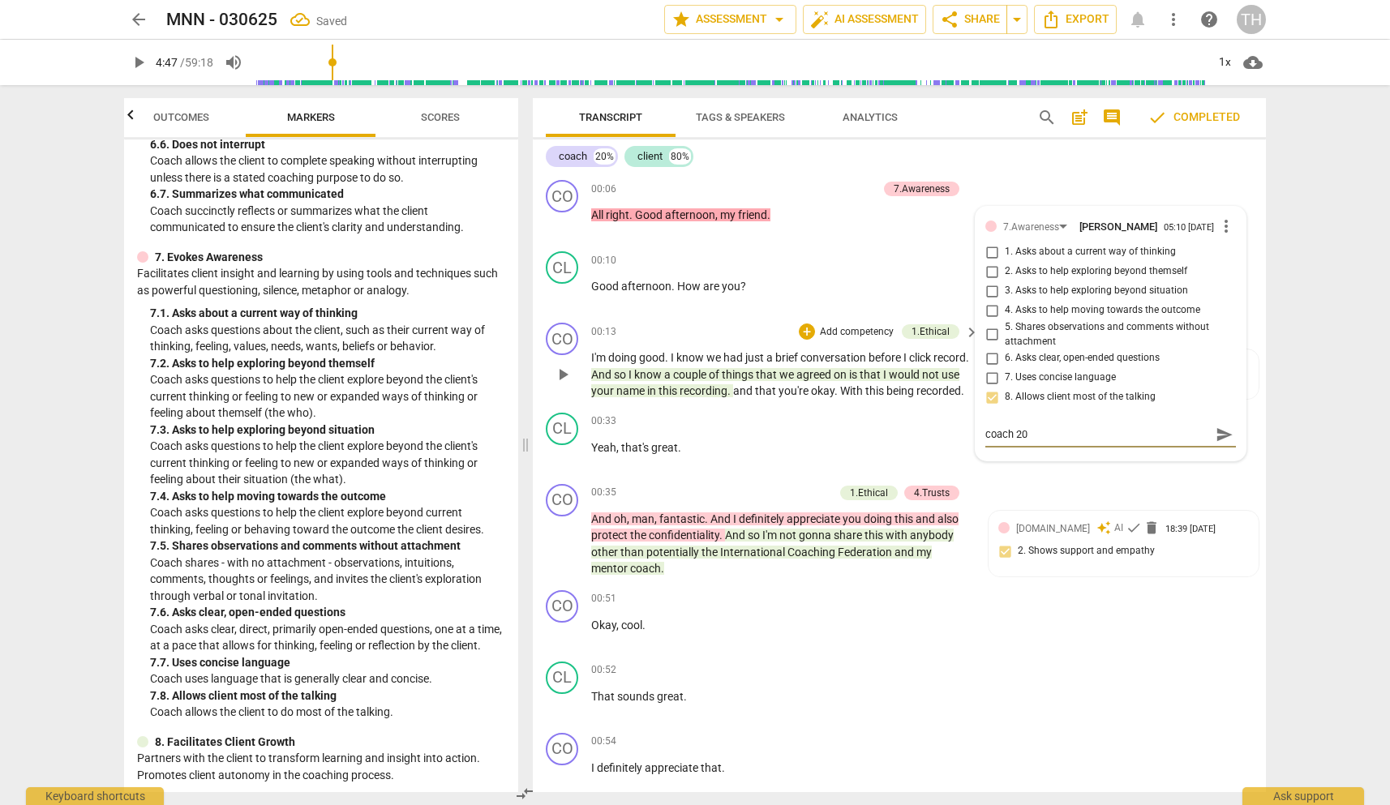
type textarea "coach 20%"
type textarea "coach 20% /"
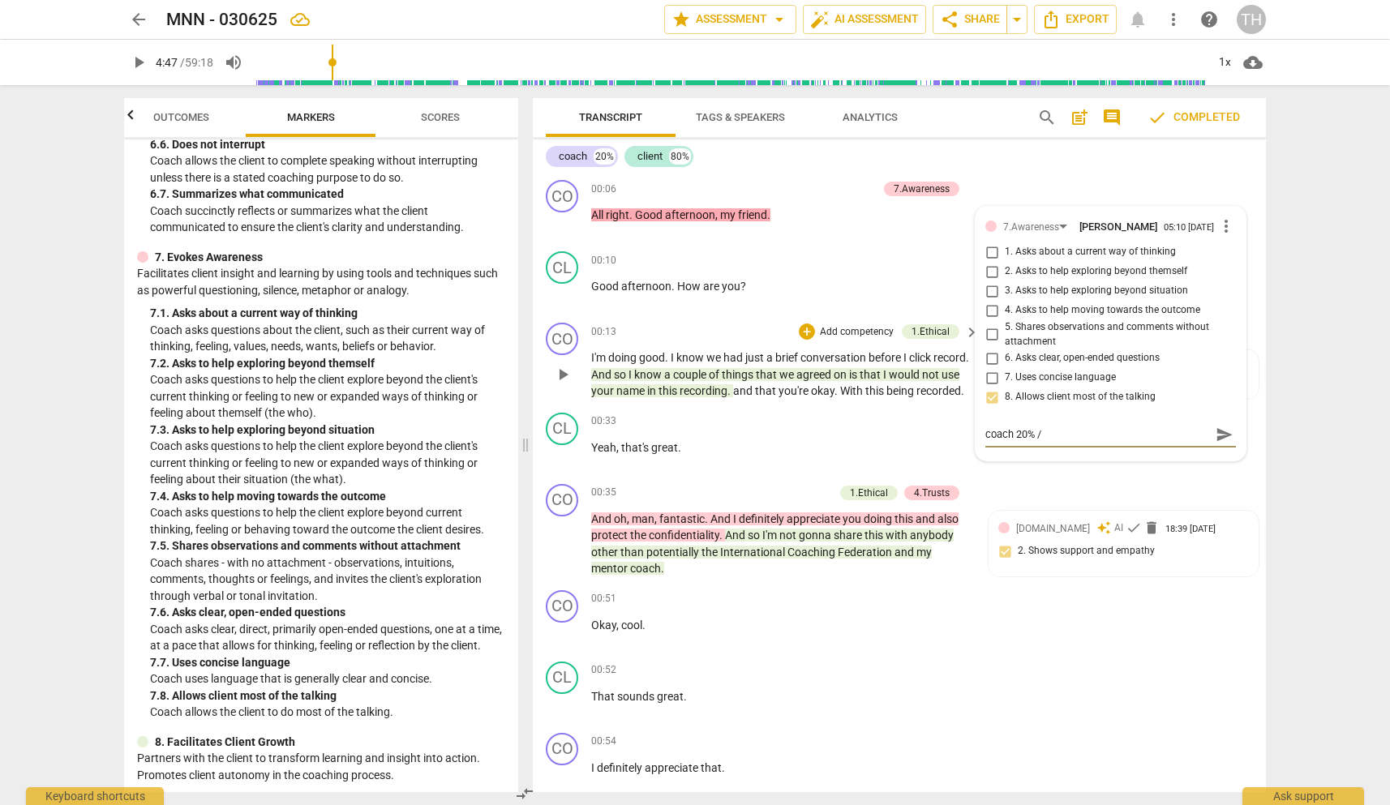
type textarea "coach 20% /"
type textarea "coach 20% / c"
type textarea "coach 20% / cl"
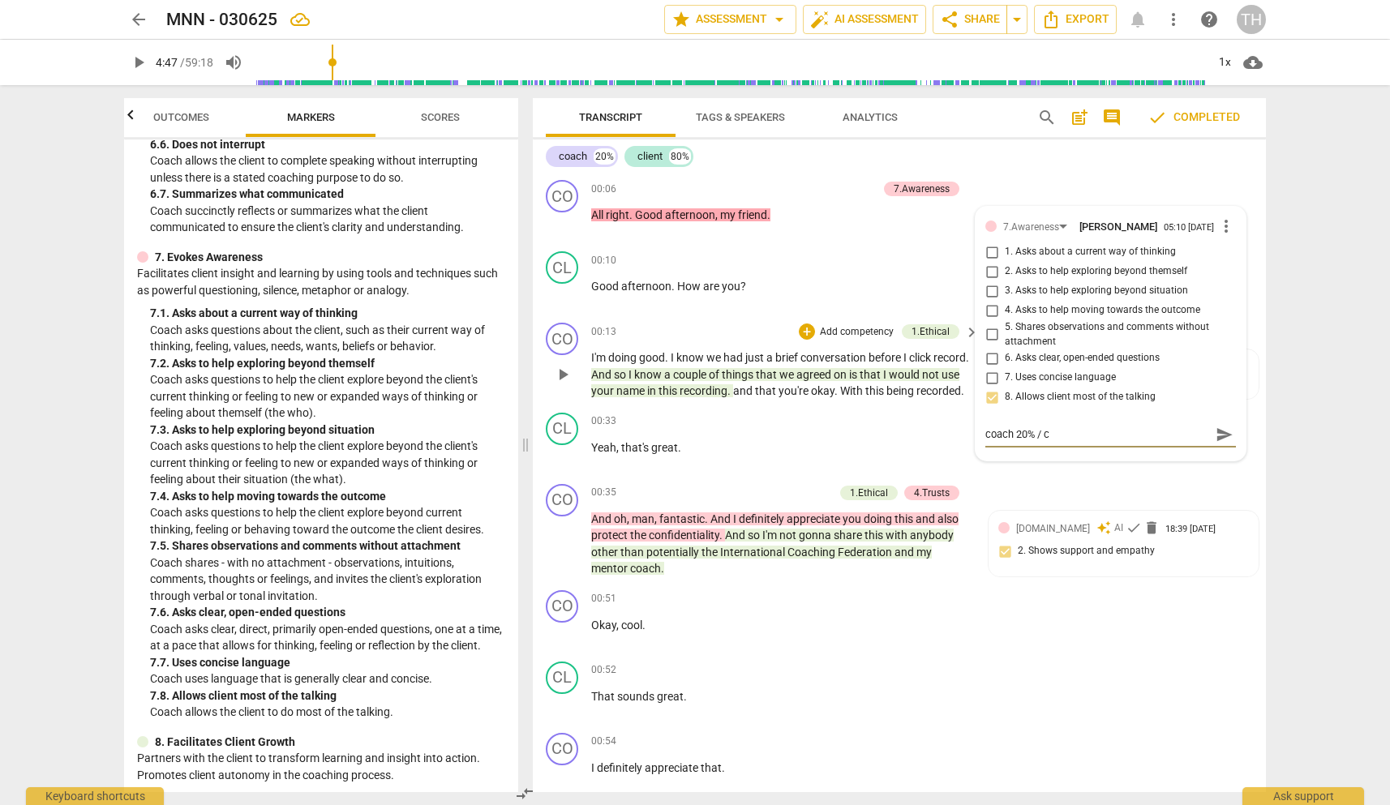
type textarea "coach 20% / cl"
type textarea "coach 20% / cli"
type textarea "coach 20% / clie"
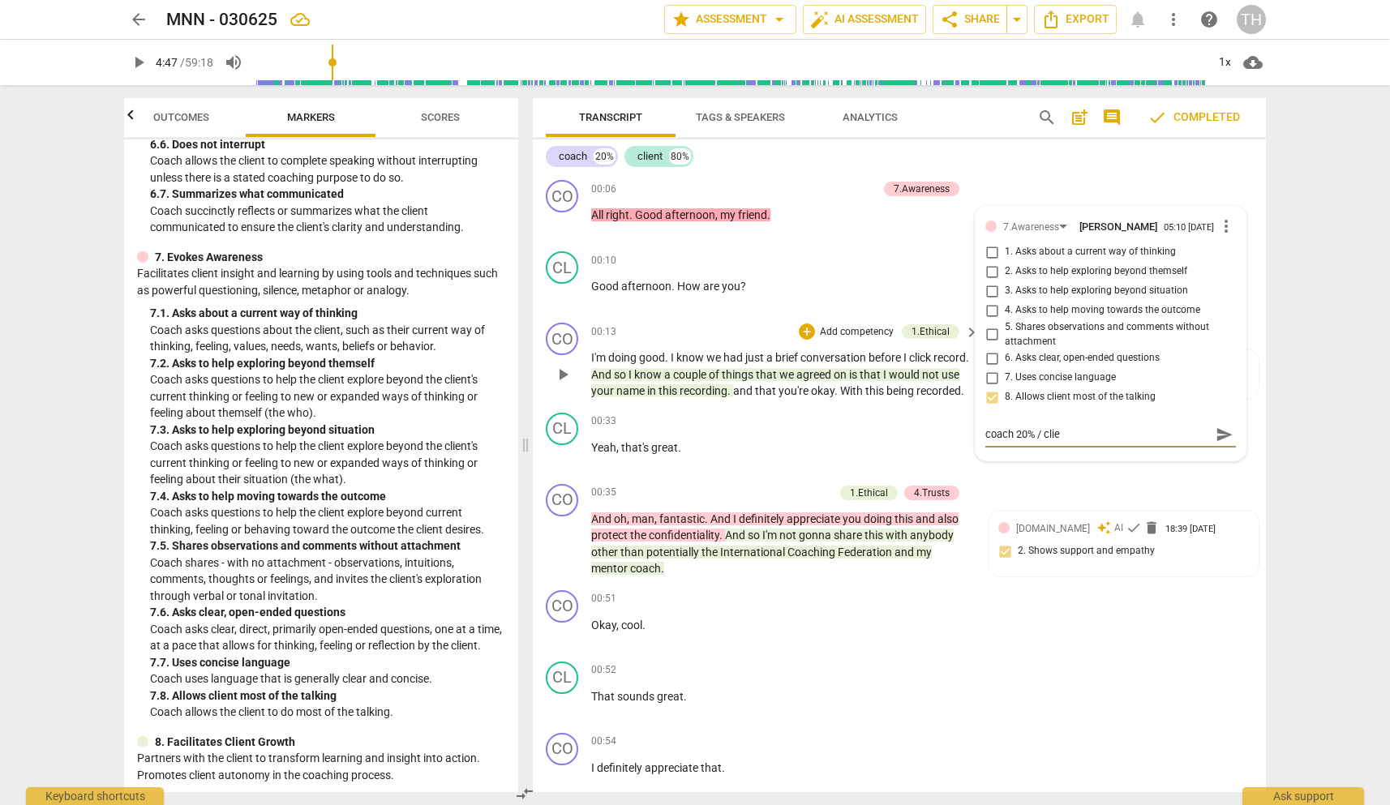
type textarea "coach 20% / clien"
type textarea "coach 20% / client"
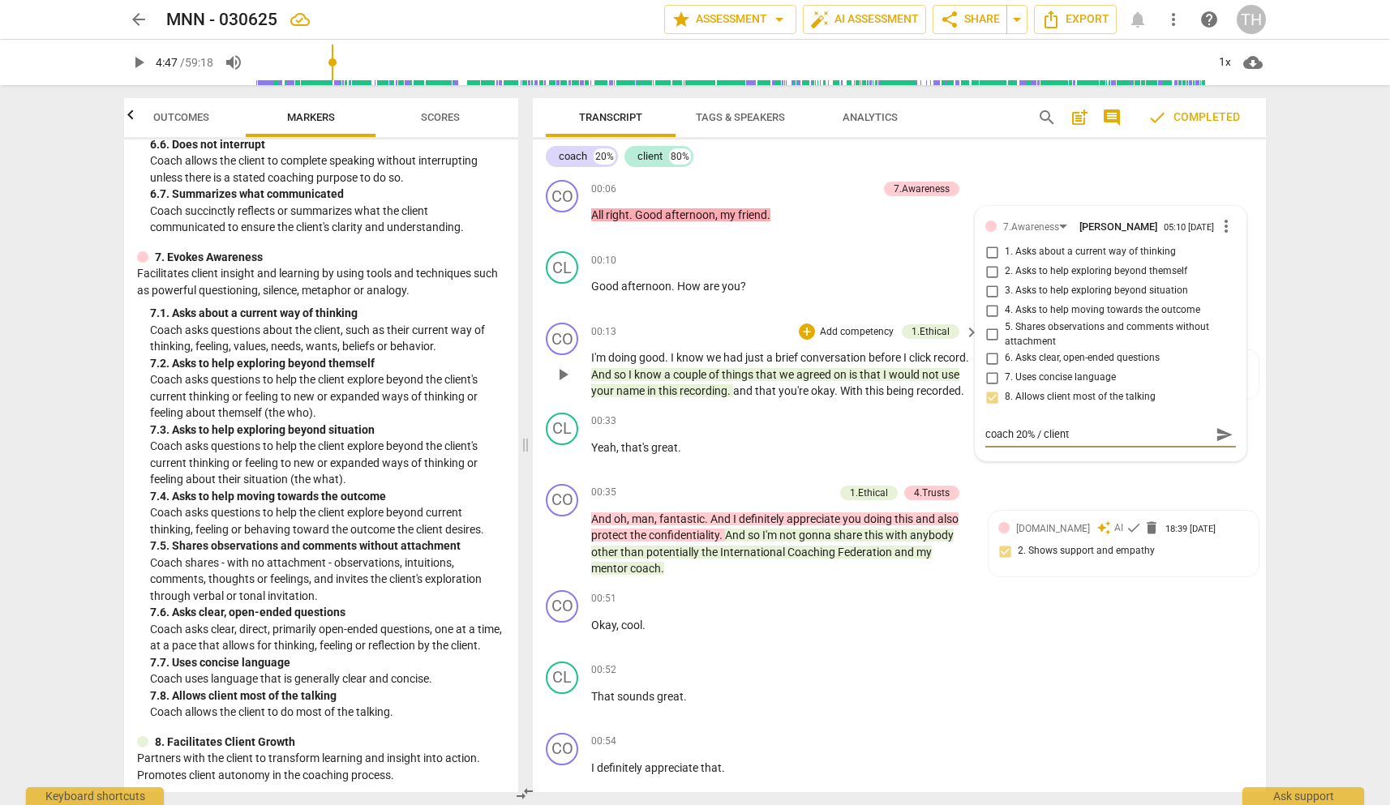
type textarea "coach 20% / client"
type textarea "coach 20% / client 8"
type textarea "coach 20% / client 80"
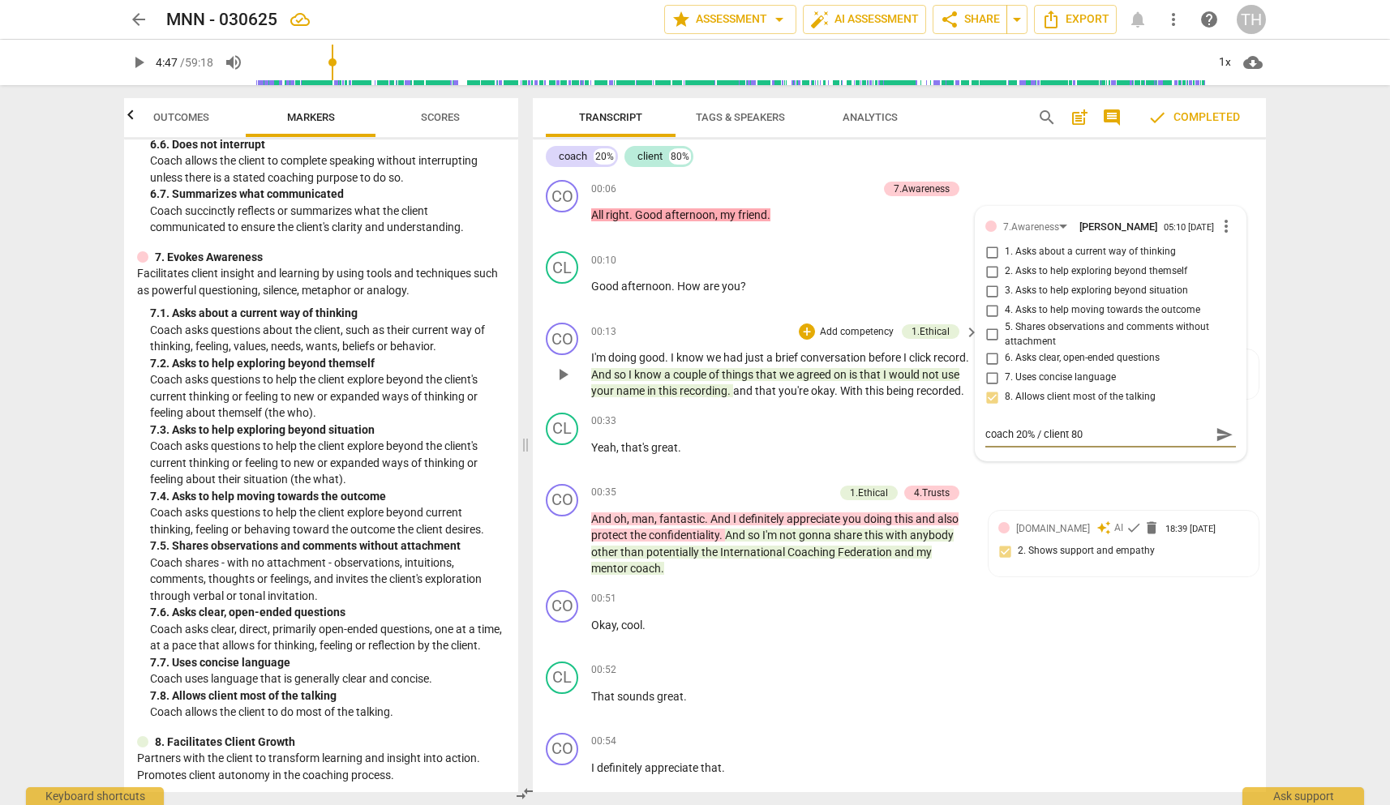
type textarea "coach 20% / client 80%"
click at [1217, 437] on span "send" at bounding box center [1224, 434] width 18 height 18
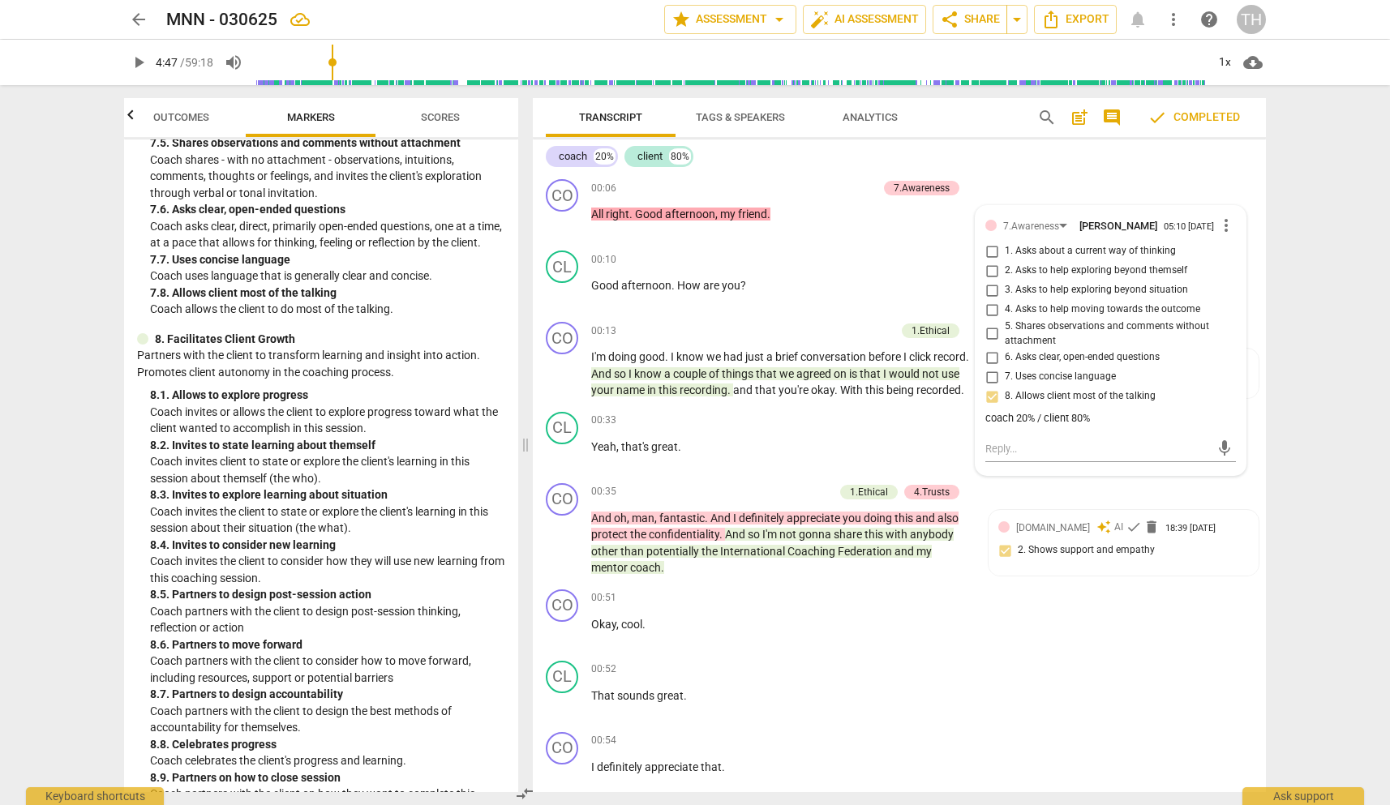
scroll to position [1835, 0]
click at [1317, 323] on div "arrow_back MNN - 030625 edit star Assessment arrow_drop_down auto_fix_high AI A…" at bounding box center [695, 402] width 1390 height 805
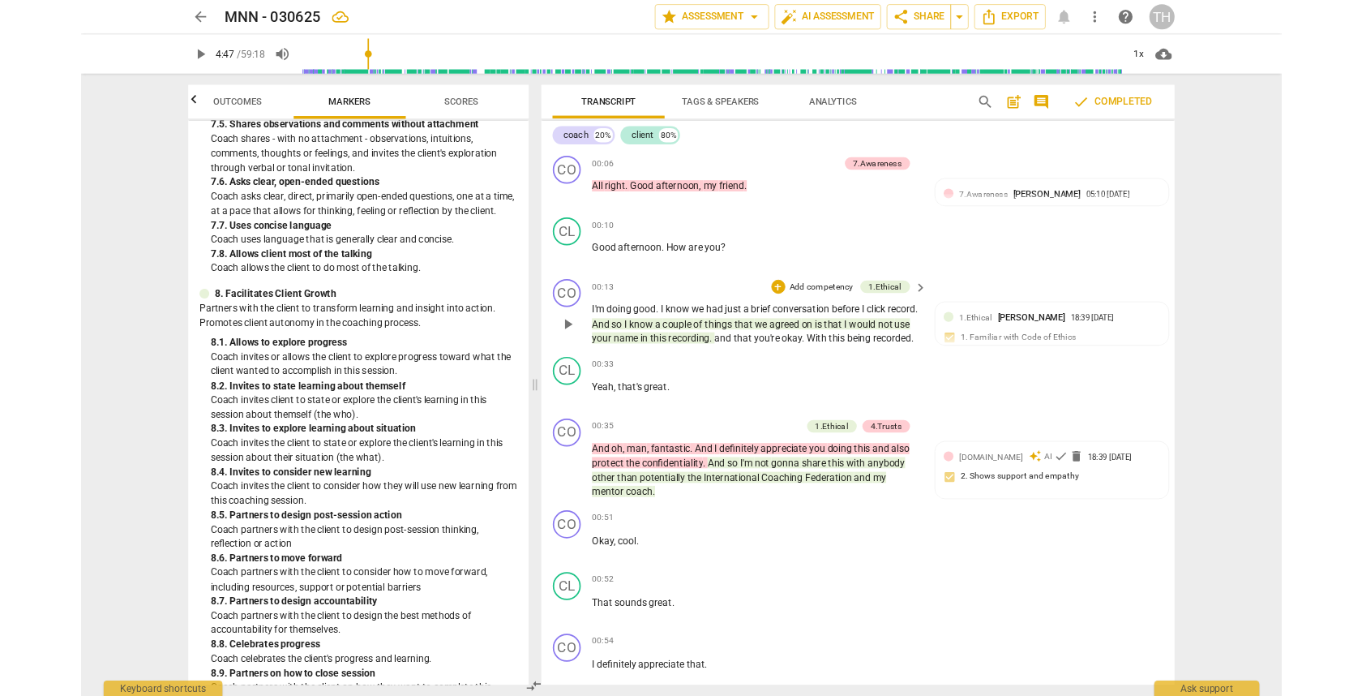
scroll to position [0, 0]
